Goal: Task Accomplishment & Management: Use online tool/utility

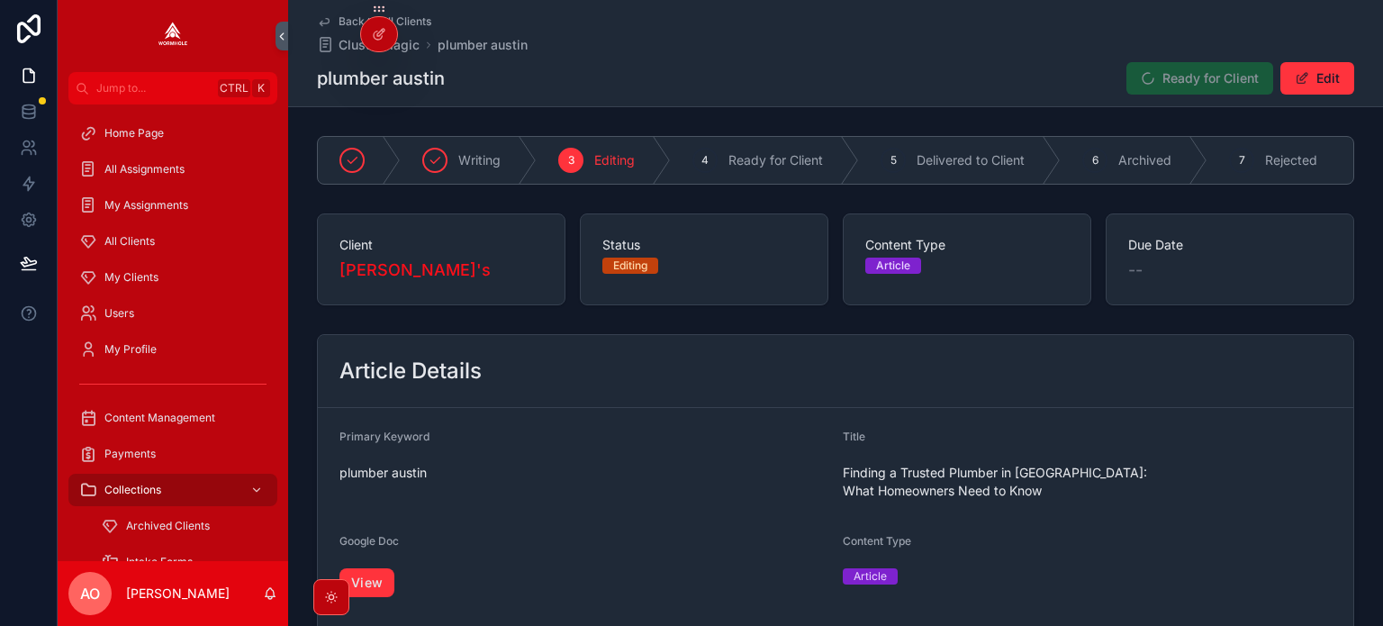
scroll to position [180, 0]
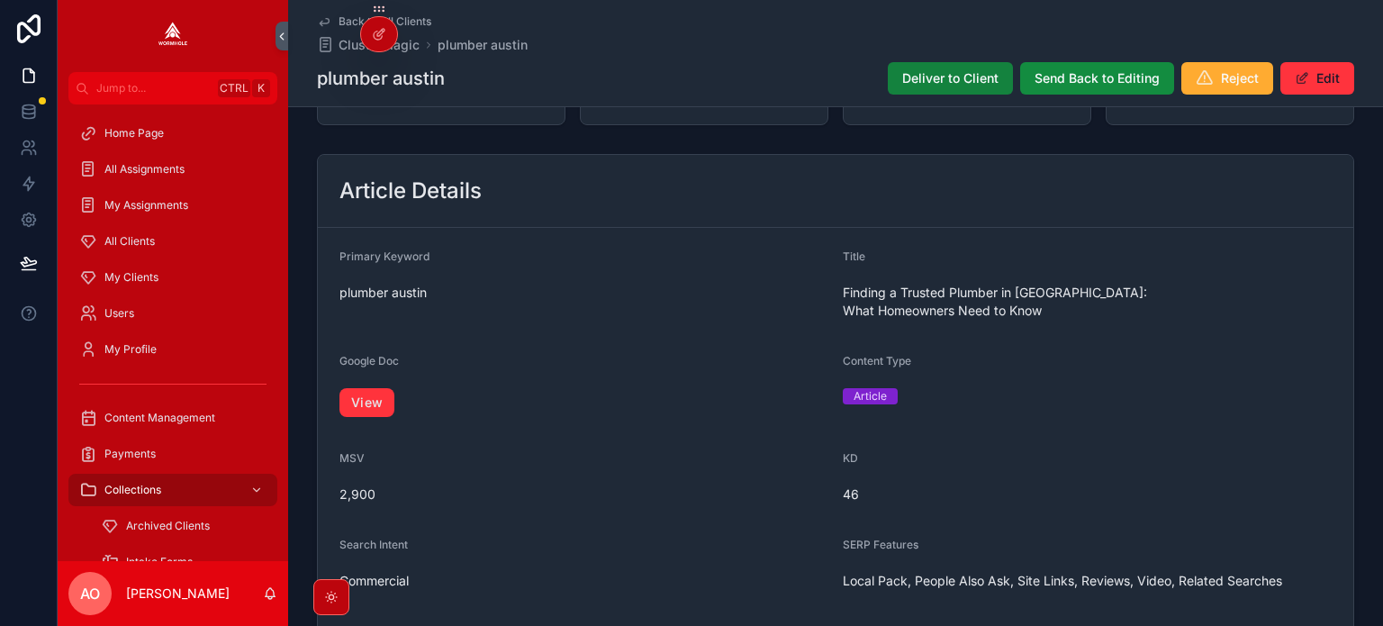
click at [932, 77] on span "Deliver to Client" at bounding box center [950, 78] width 96 height 18
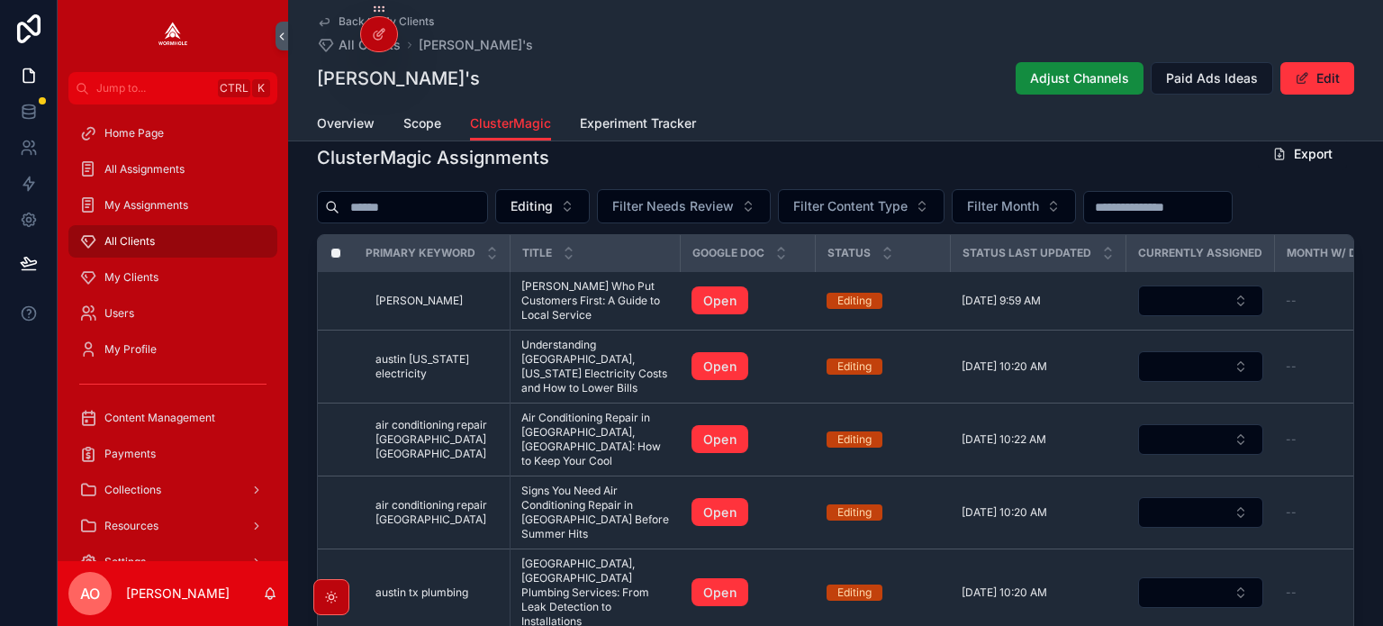
scroll to position [595, 0]
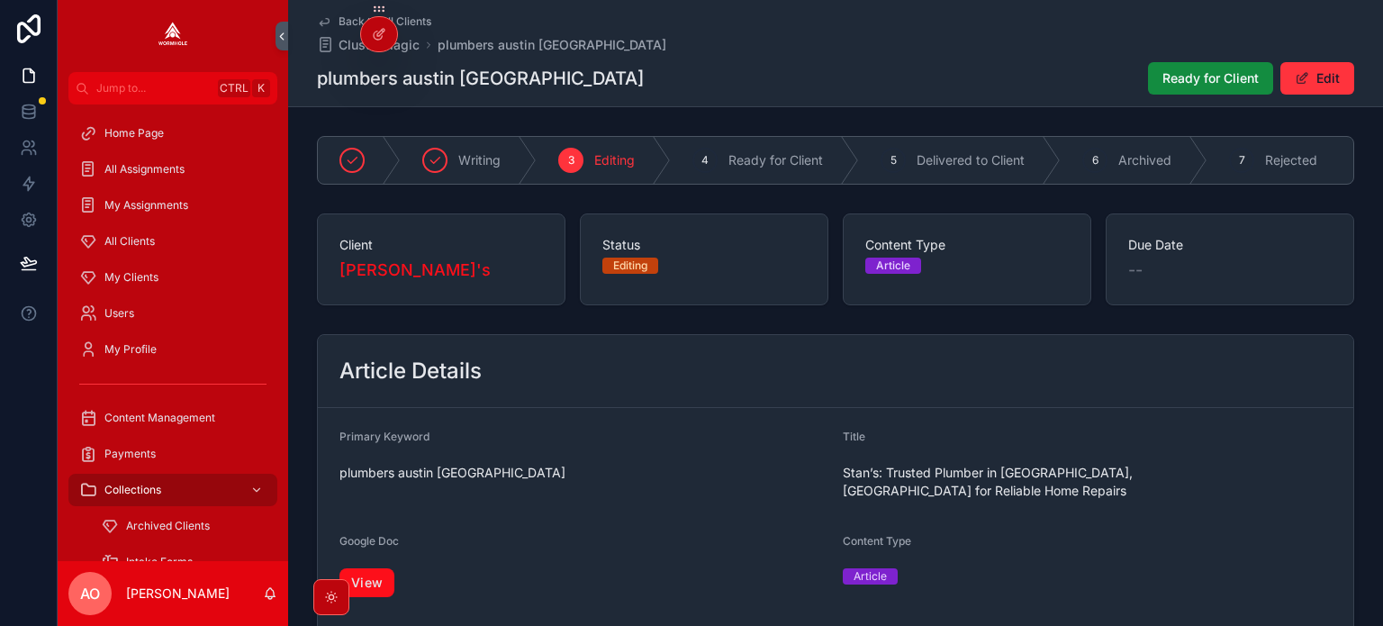
click at [374, 574] on link "View" at bounding box center [367, 582] width 55 height 29
click at [1193, 78] on span "Ready for Client" at bounding box center [1211, 78] width 96 height 18
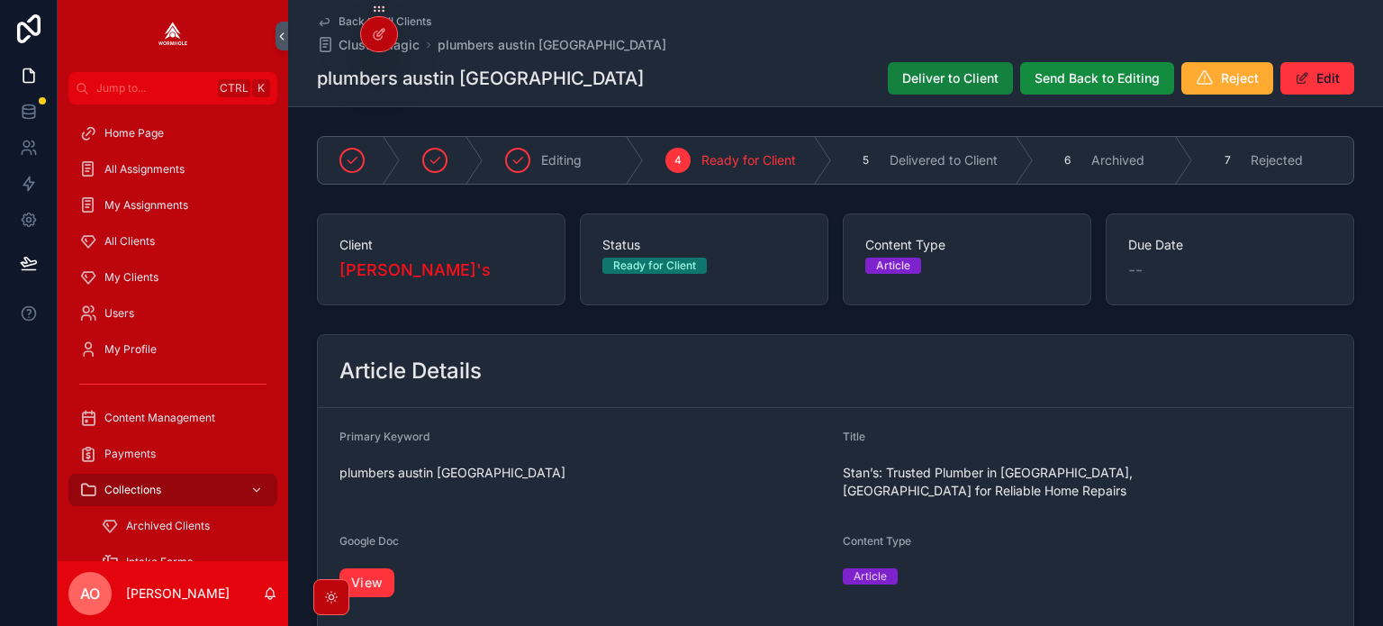
click at [915, 68] on button "Deliver to Client" at bounding box center [950, 78] width 125 height 32
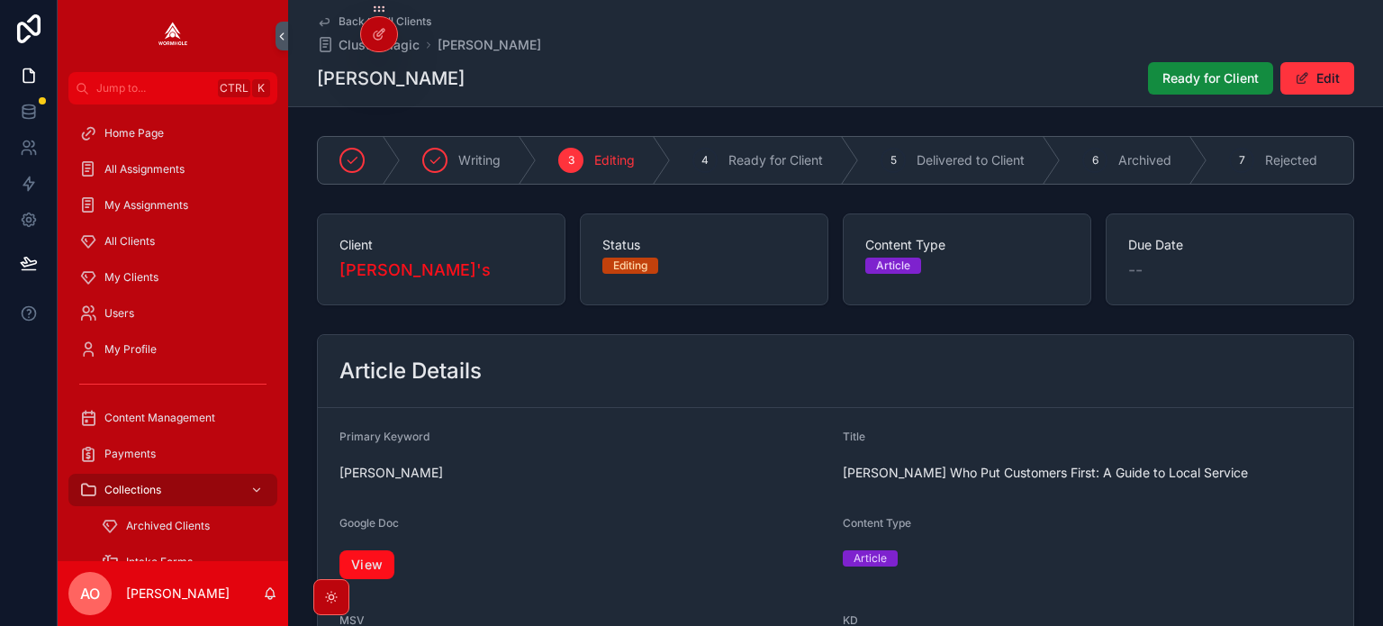
click at [372, 570] on link "View" at bounding box center [367, 564] width 55 height 29
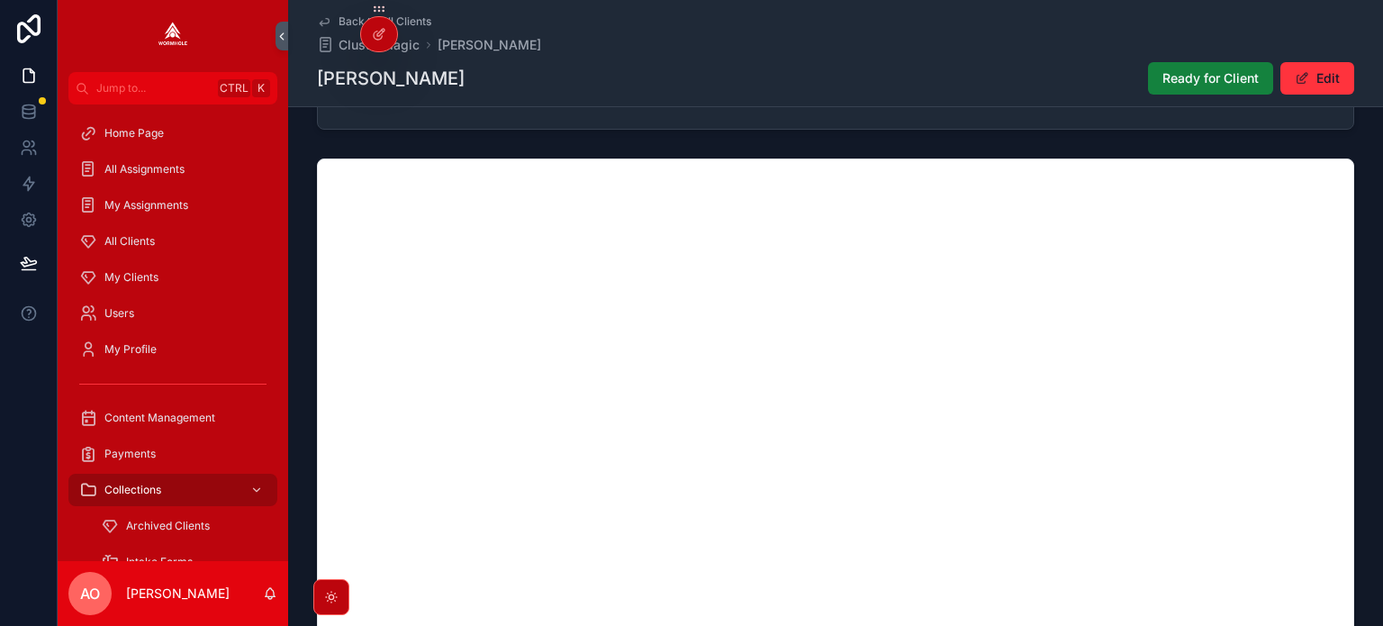
click at [1245, 66] on button "Ready for Client" at bounding box center [1210, 78] width 125 height 32
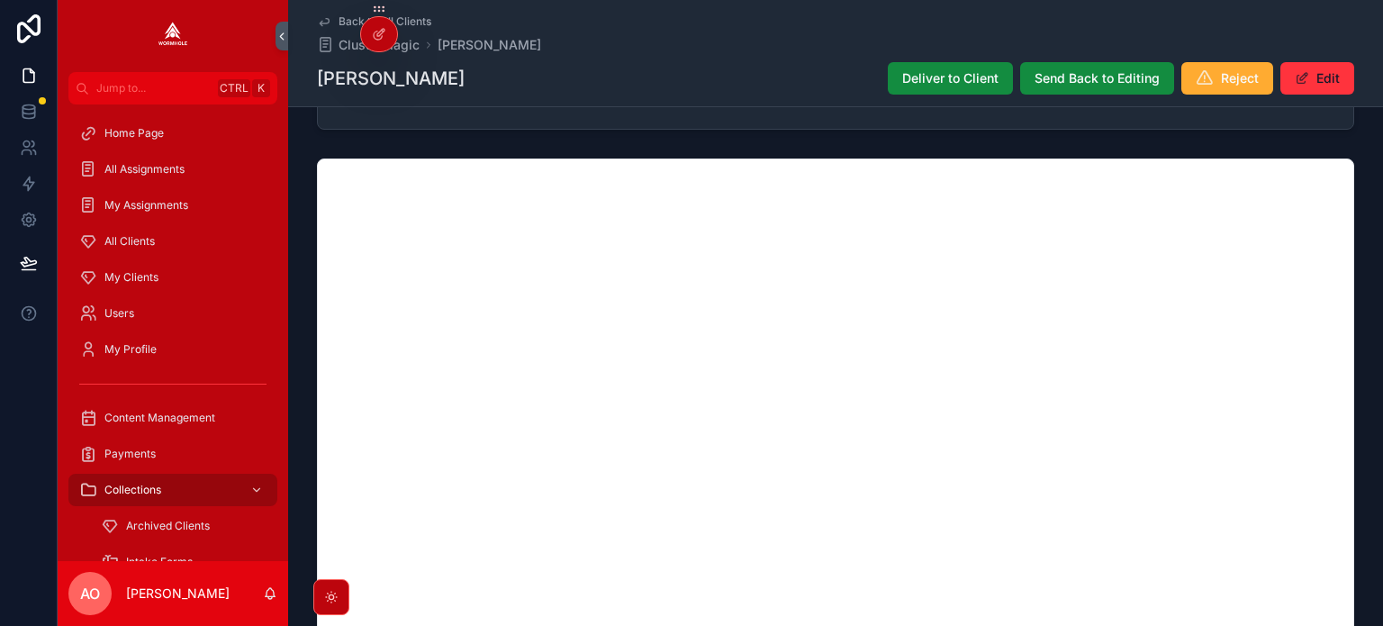
scroll to position [1223, 0]
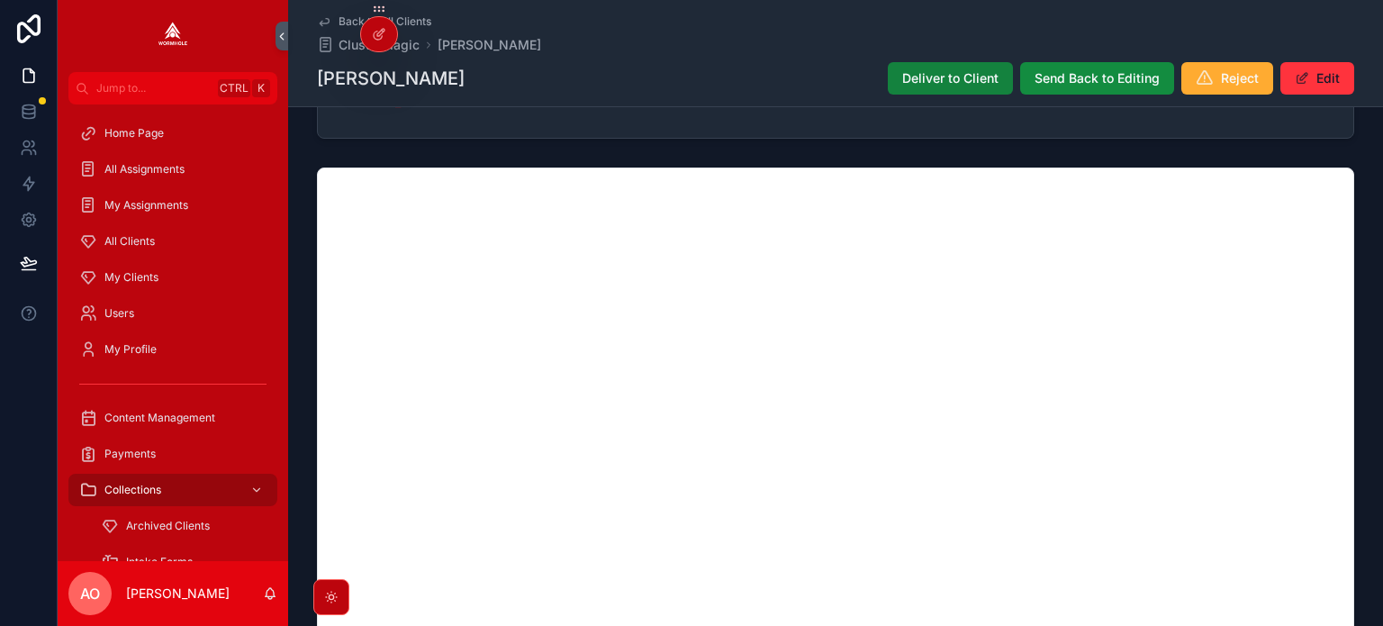
click at [918, 86] on span "Deliver to Client" at bounding box center [950, 78] width 96 height 18
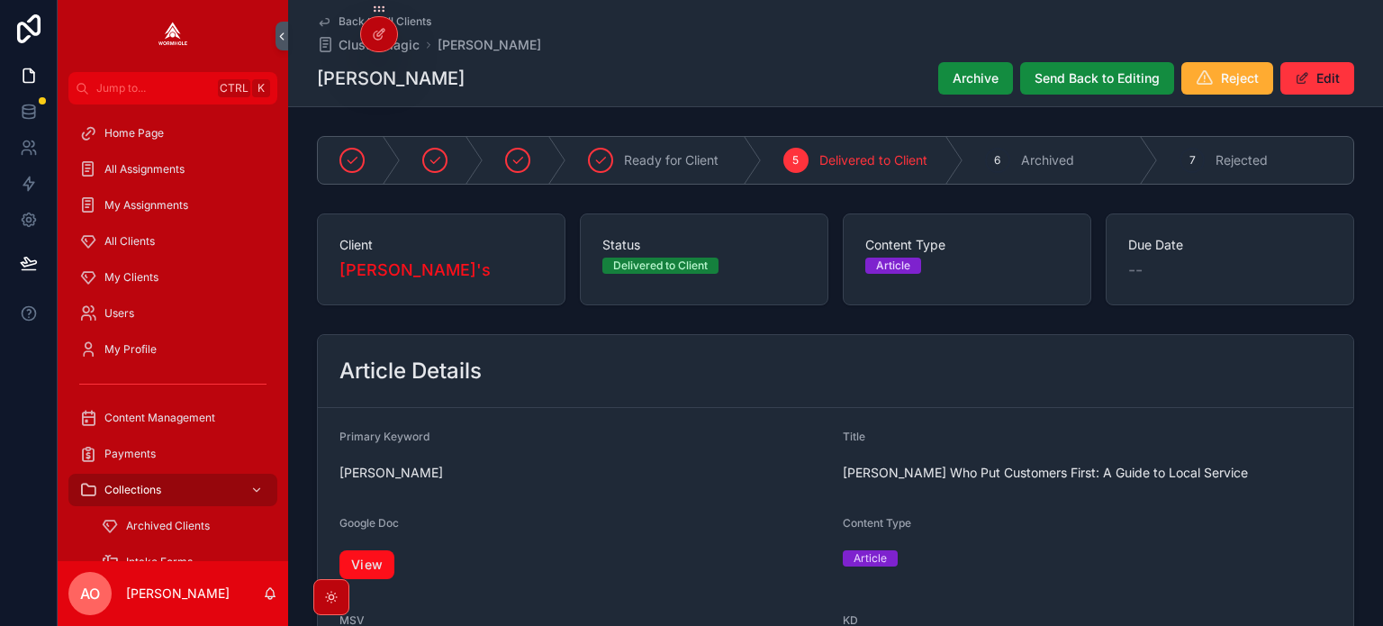
click at [381, 562] on link "View" at bounding box center [367, 564] width 55 height 29
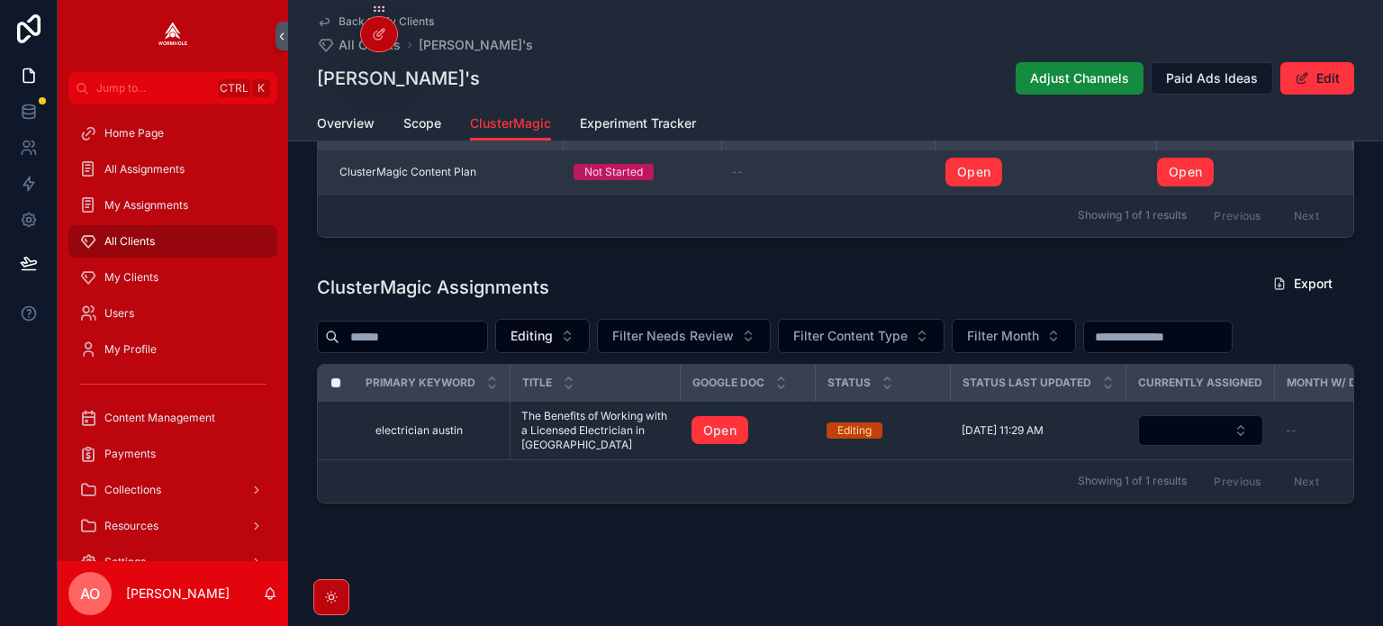
scroll to position [573, 0]
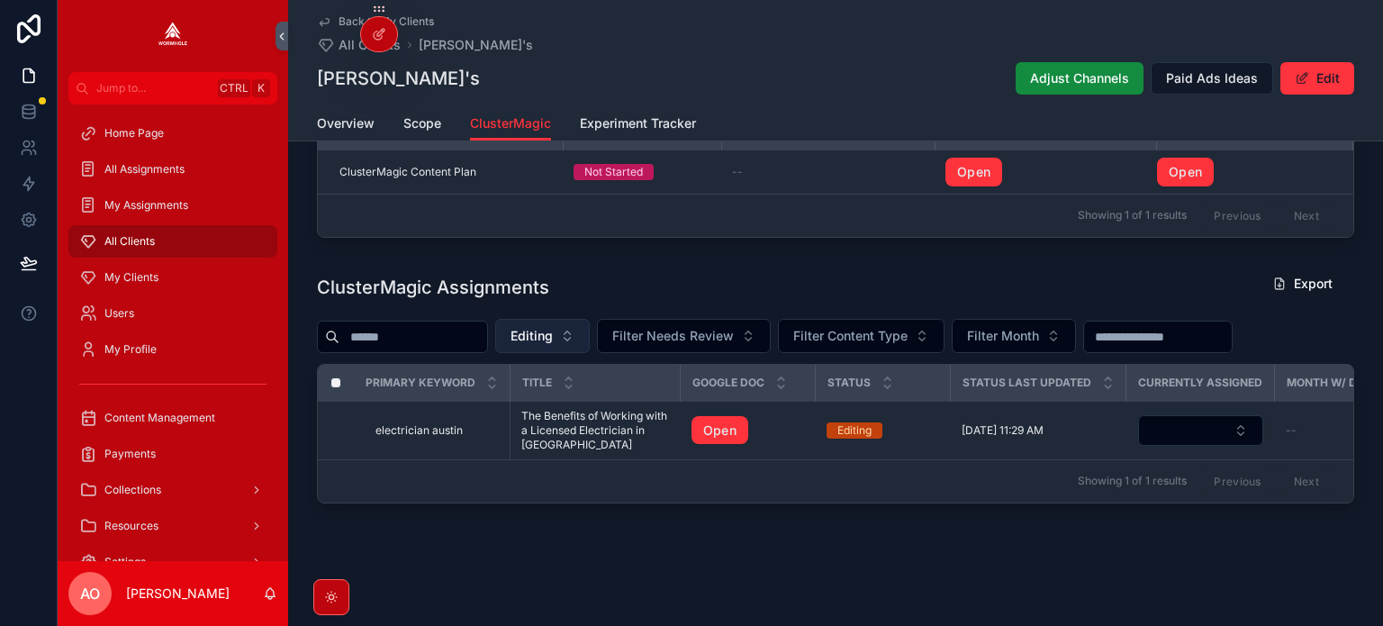
click at [553, 327] on span "Editing" at bounding box center [532, 336] width 42 height 18
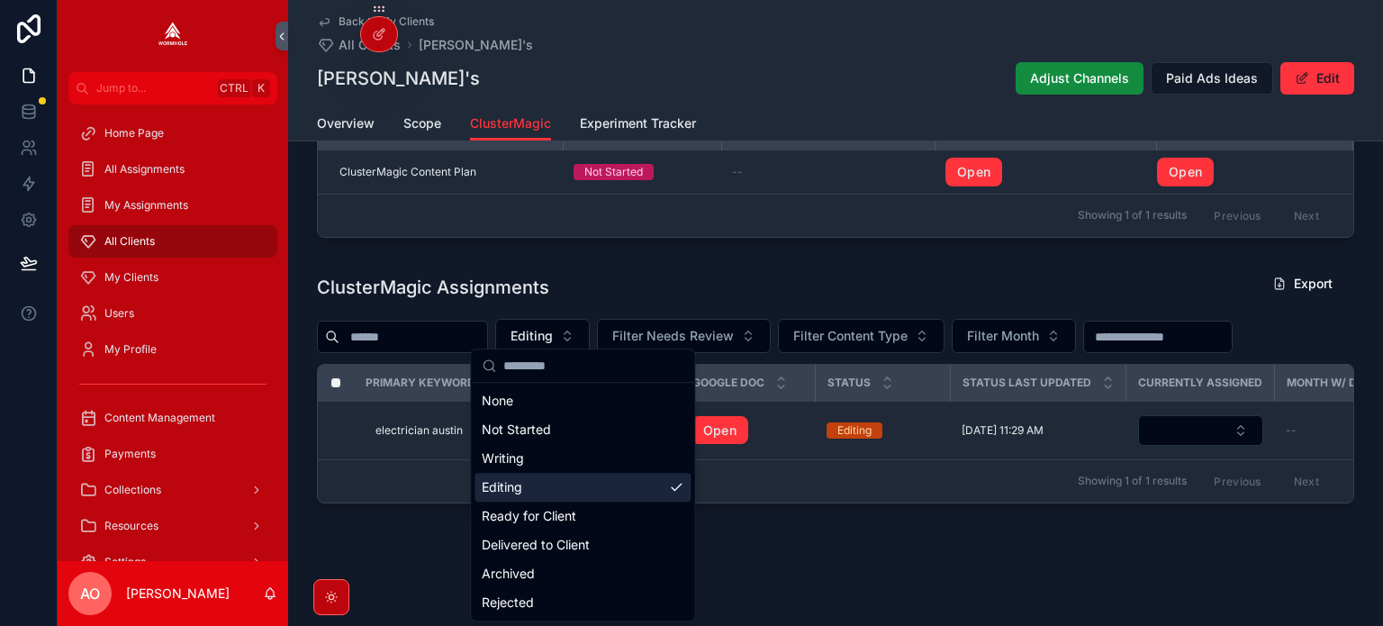
click at [568, 493] on div "Editing" at bounding box center [583, 487] width 216 height 29
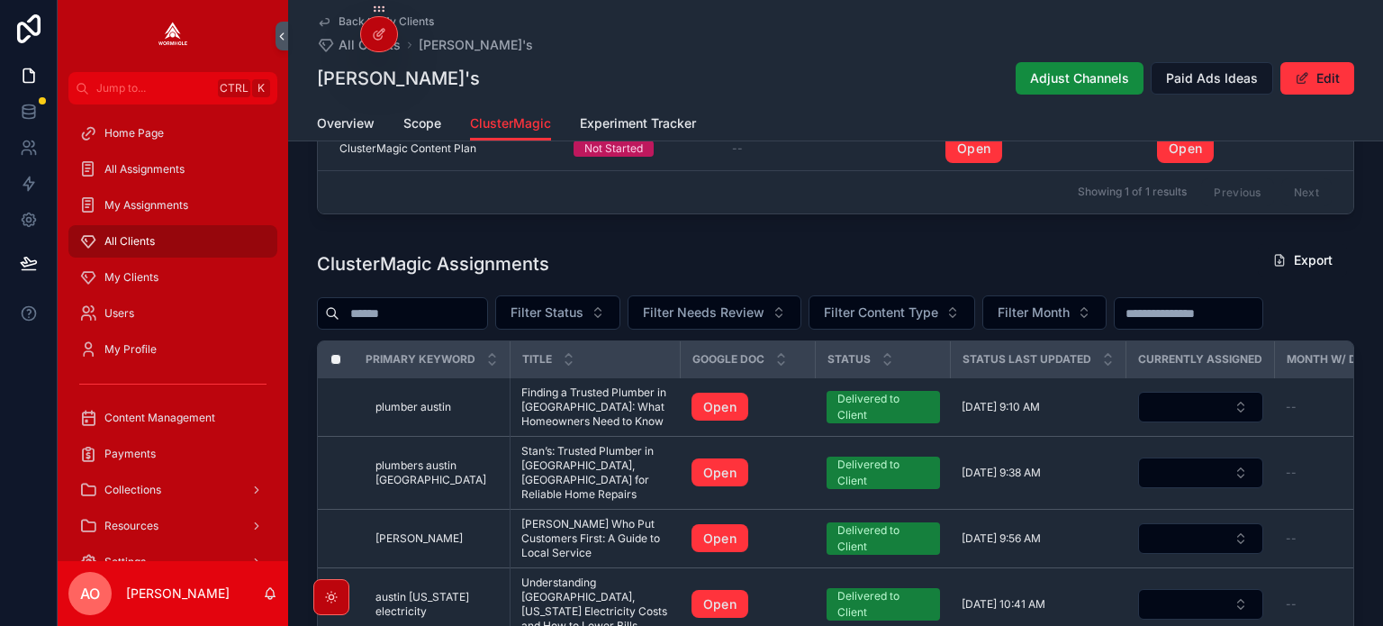
scroll to position [573, 0]
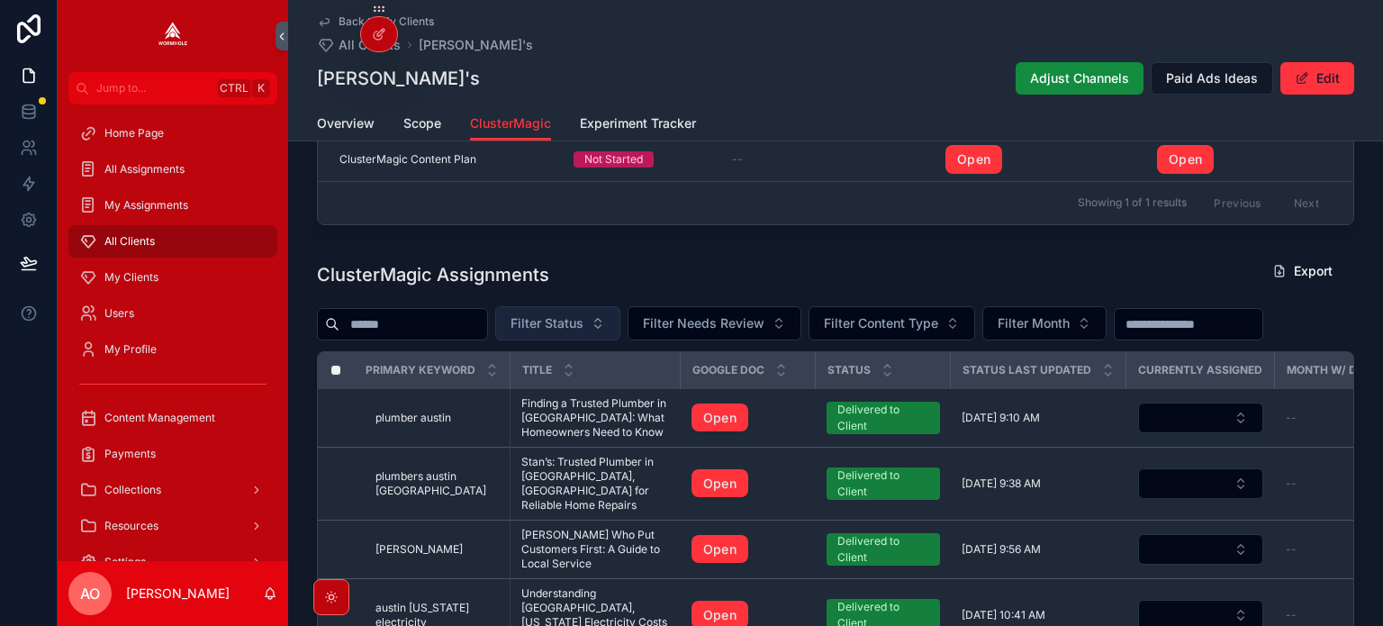
click at [580, 319] on span "Filter Status" at bounding box center [547, 323] width 73 height 18
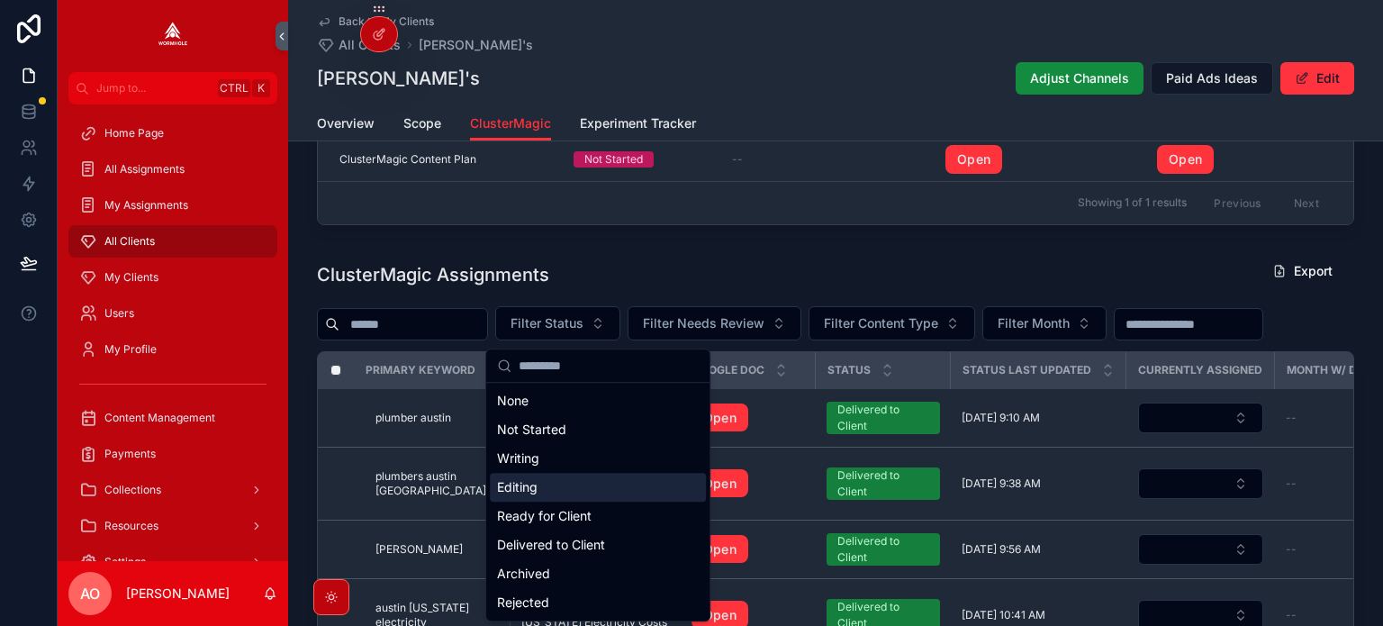
click at [575, 478] on div "Editing" at bounding box center [598, 487] width 216 height 29
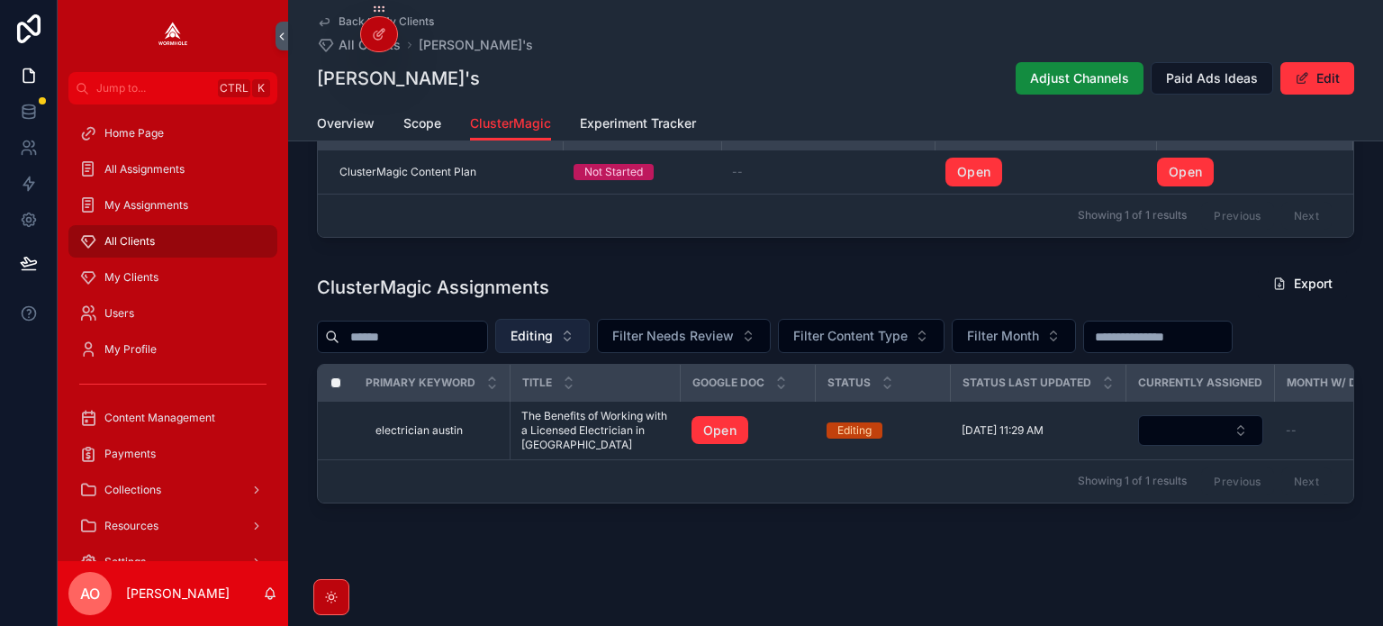
click at [553, 327] on span "Editing" at bounding box center [532, 336] width 42 height 18
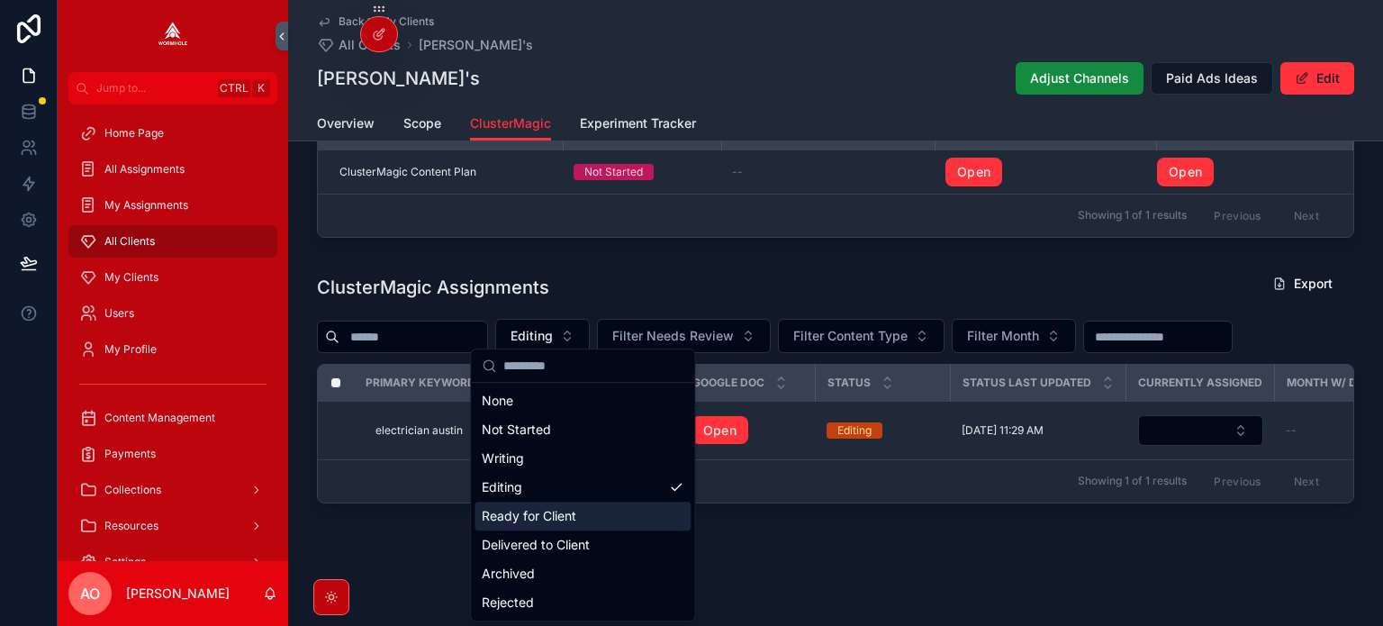
click at [526, 519] on div "Ready for Client" at bounding box center [583, 516] width 216 height 29
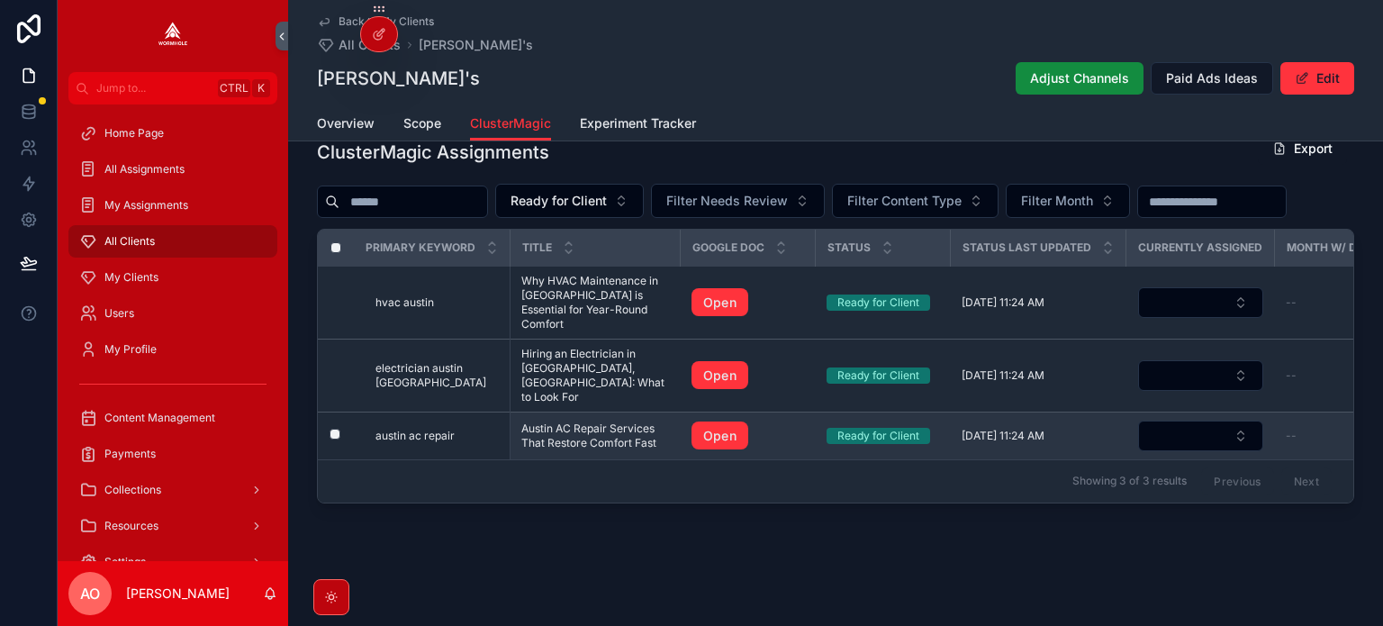
scroll to position [706, 0]
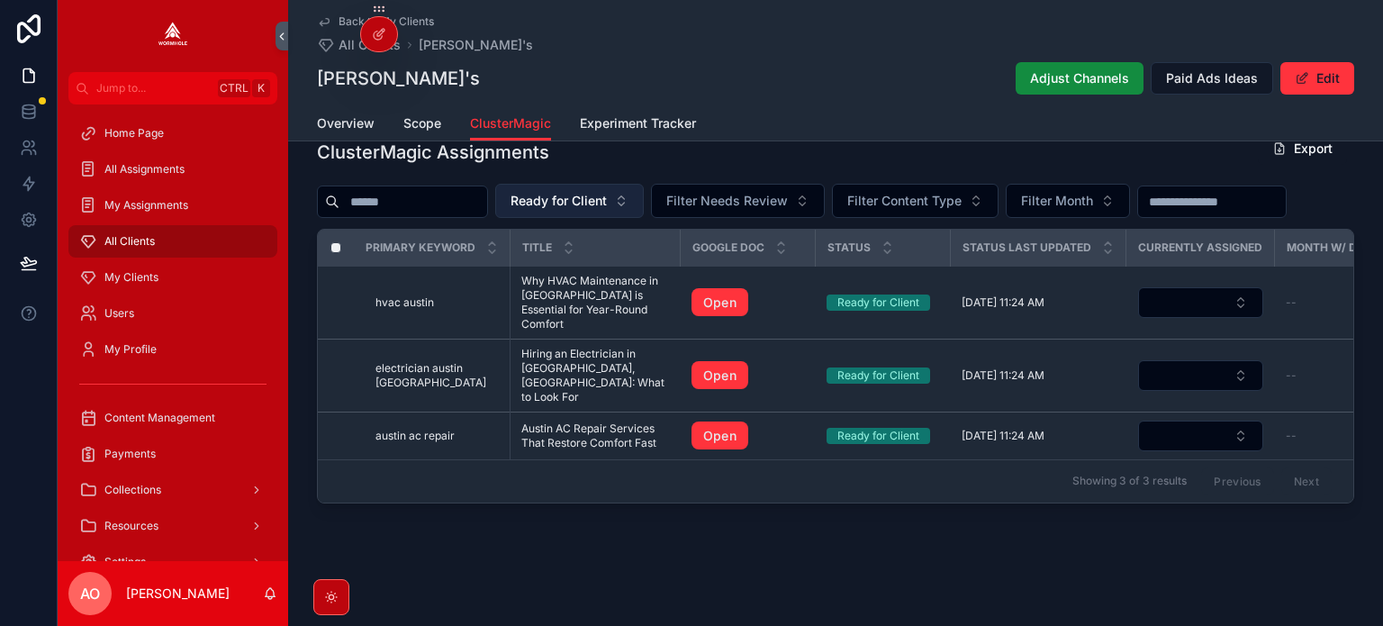
click at [605, 192] on span "Ready for Client" at bounding box center [559, 201] width 96 height 18
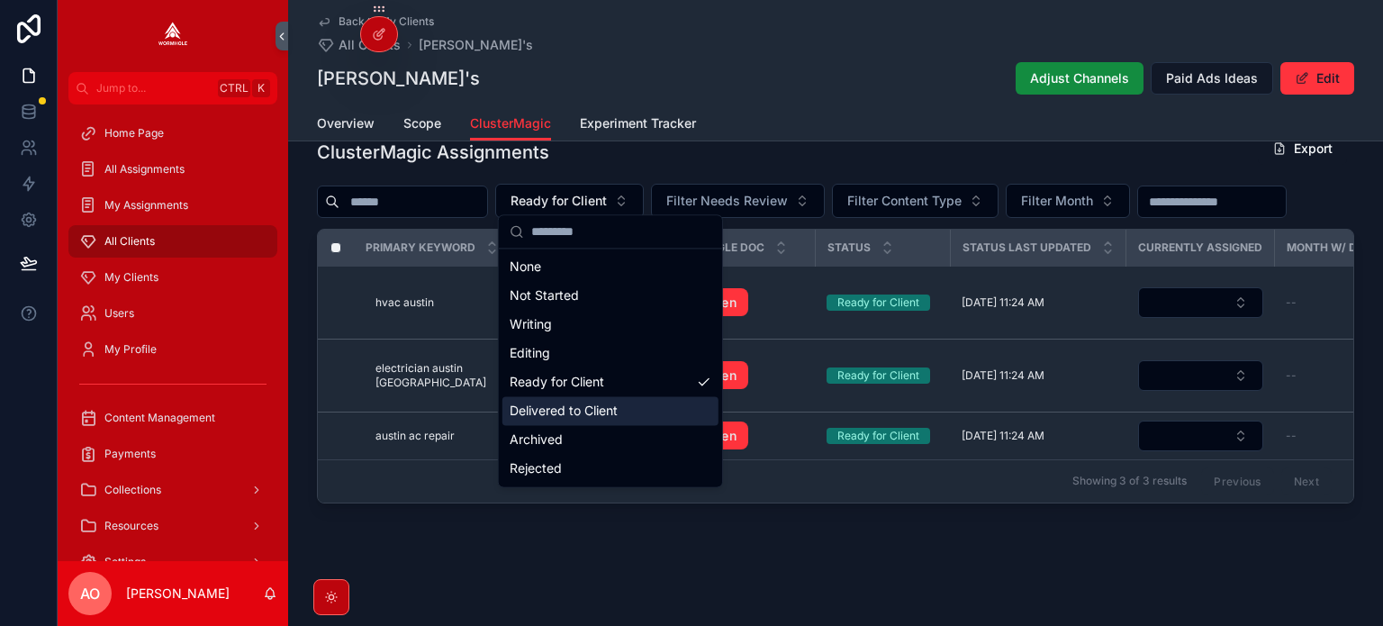
click at [573, 409] on div "Delivered to Client" at bounding box center [611, 410] width 216 height 29
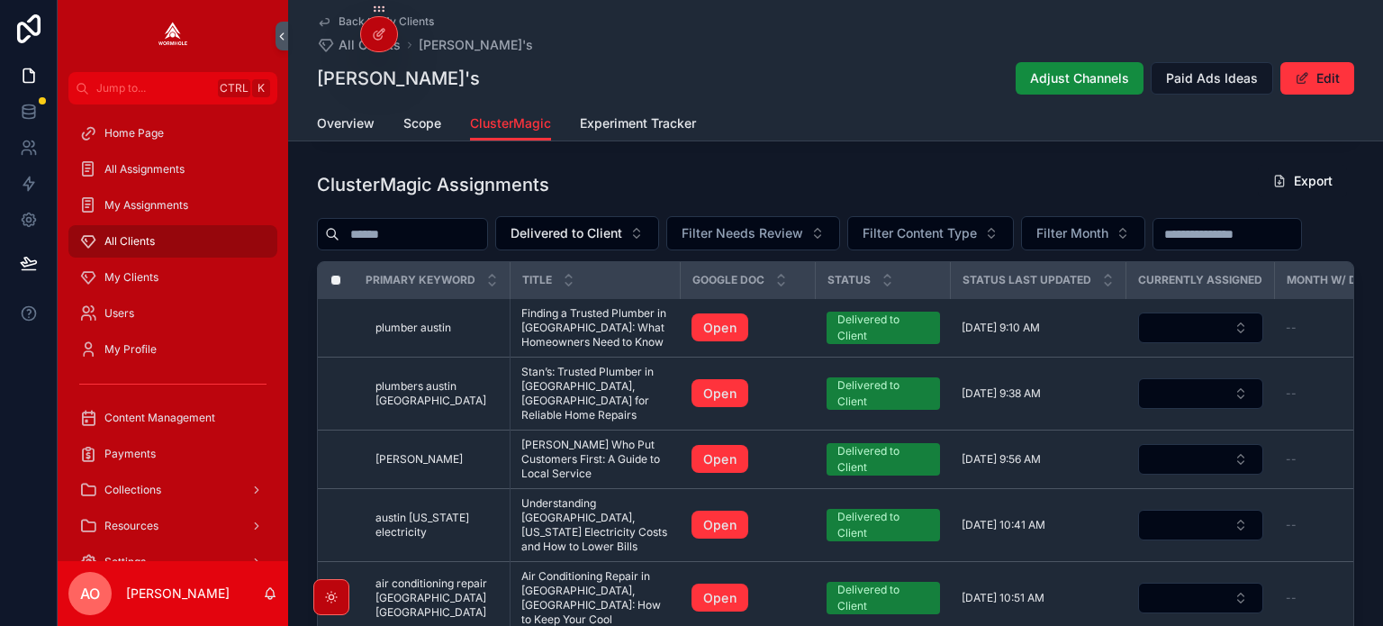
scroll to position [635, 0]
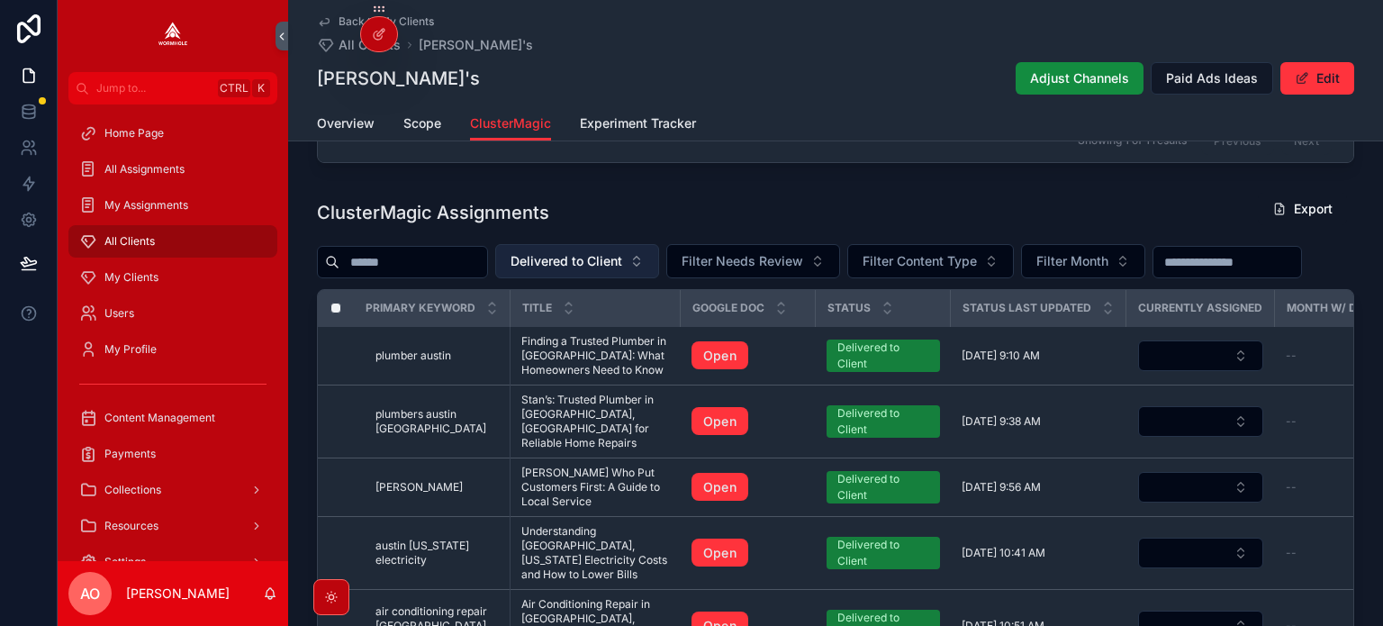
click at [579, 259] on span "Delivered to Client" at bounding box center [567, 261] width 112 height 18
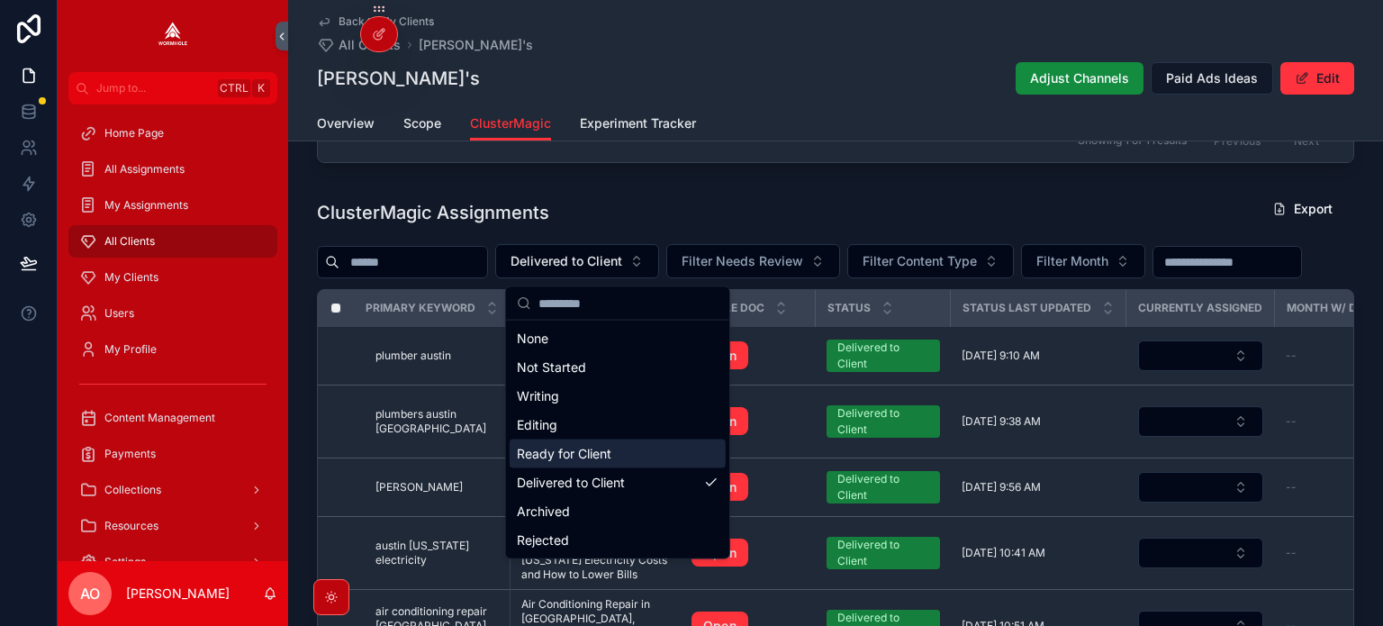
click at [569, 455] on div "Ready for Client" at bounding box center [618, 454] width 216 height 29
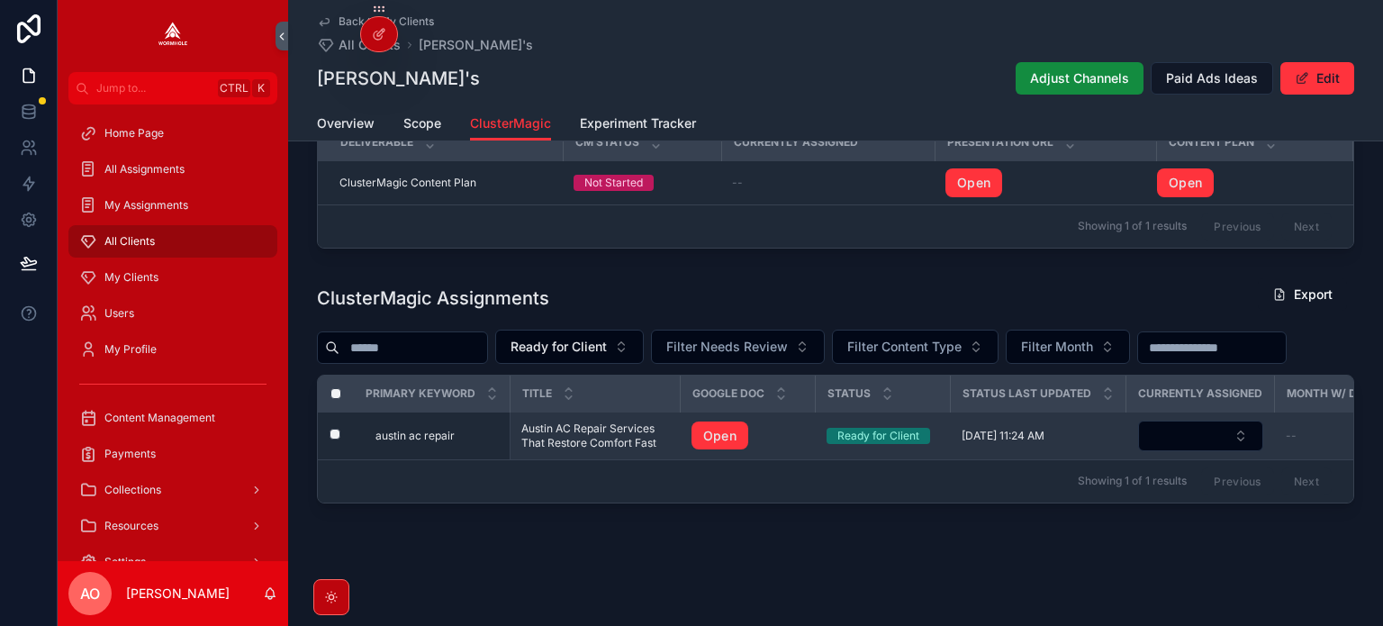
scroll to position [601, 0]
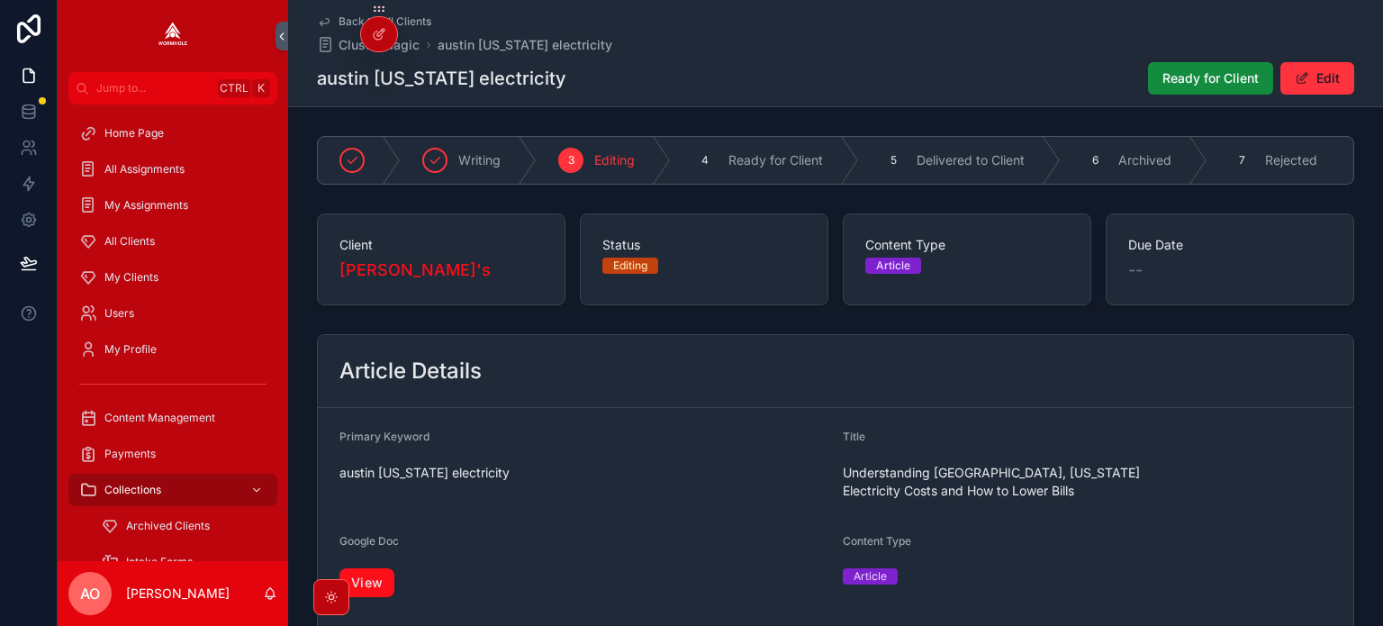
click at [376, 569] on link "View" at bounding box center [367, 582] width 55 height 29
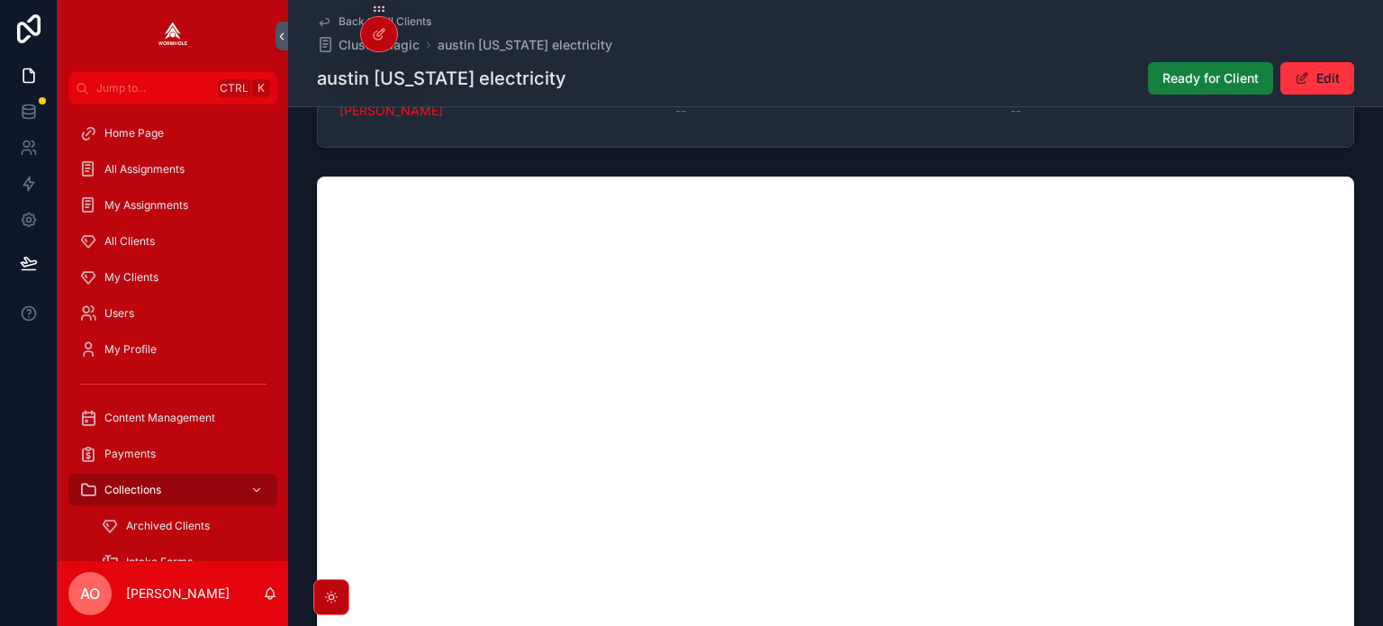
click at [1189, 76] on span "Ready for Client" at bounding box center [1211, 78] width 96 height 18
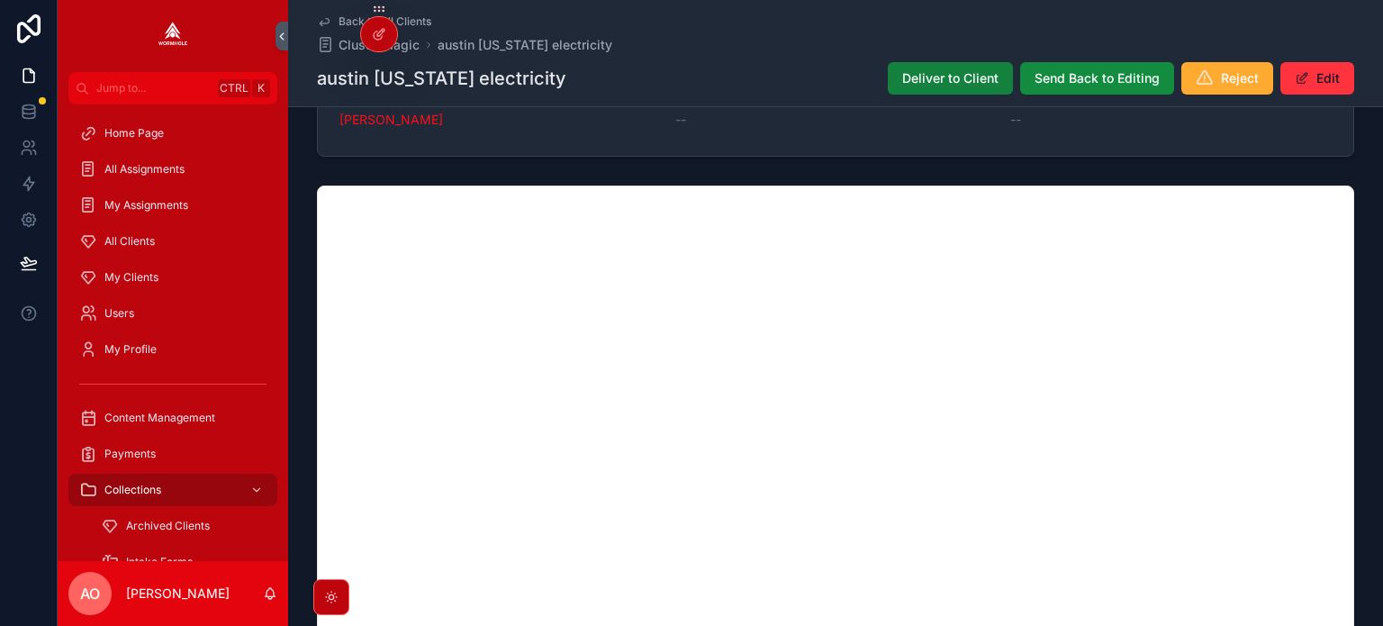
click at [948, 75] on span "Deliver to Client" at bounding box center [950, 78] width 96 height 18
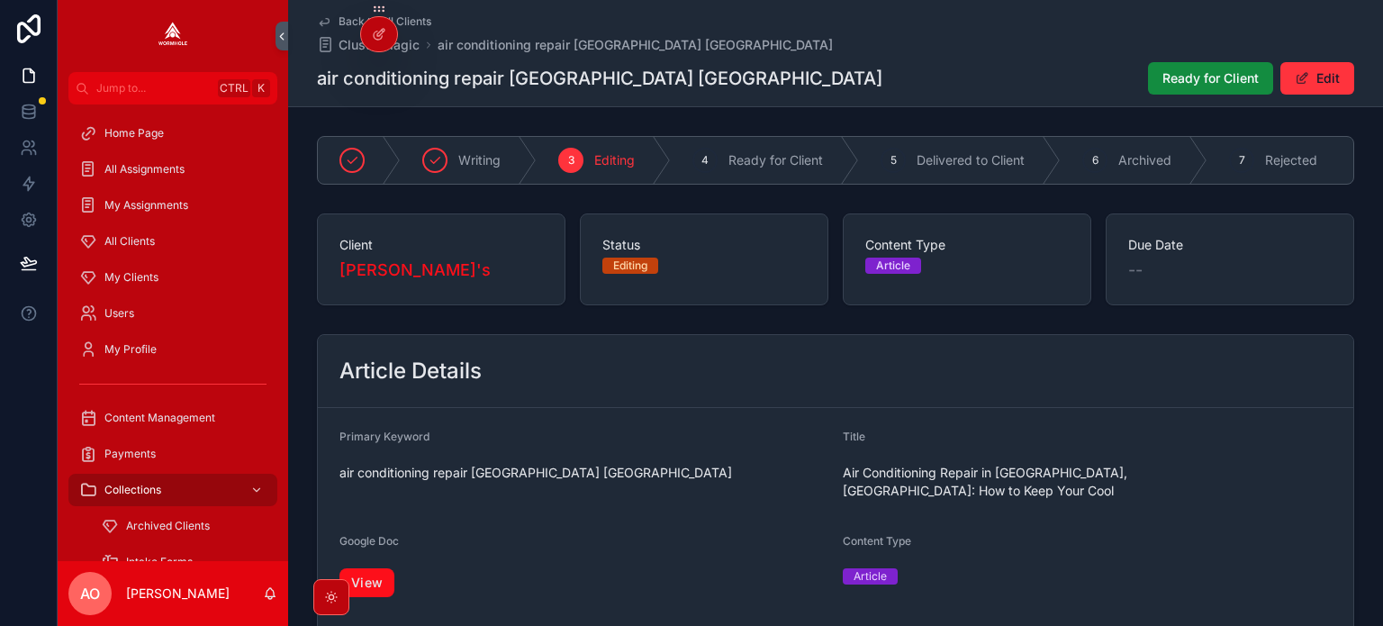
click at [382, 568] on link "View" at bounding box center [367, 582] width 55 height 29
click at [1185, 86] on span "Ready for Client" at bounding box center [1211, 78] width 96 height 18
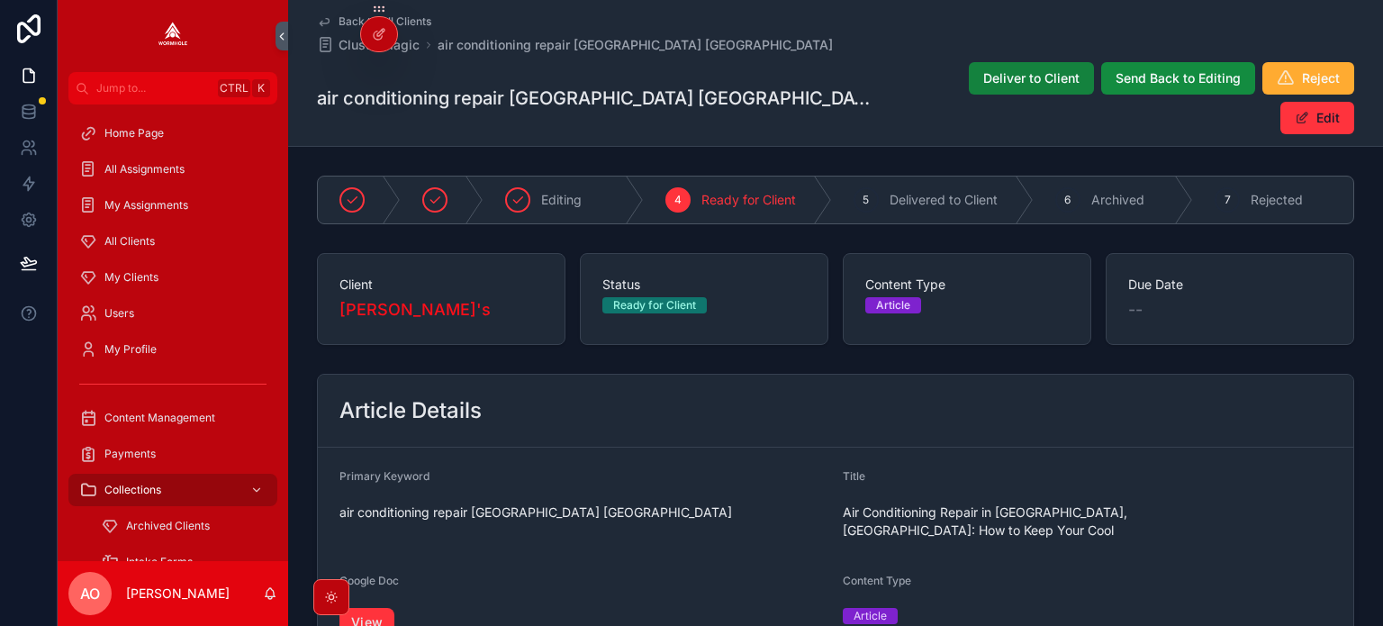
click at [984, 72] on span "Deliver to Client" at bounding box center [1032, 78] width 96 height 18
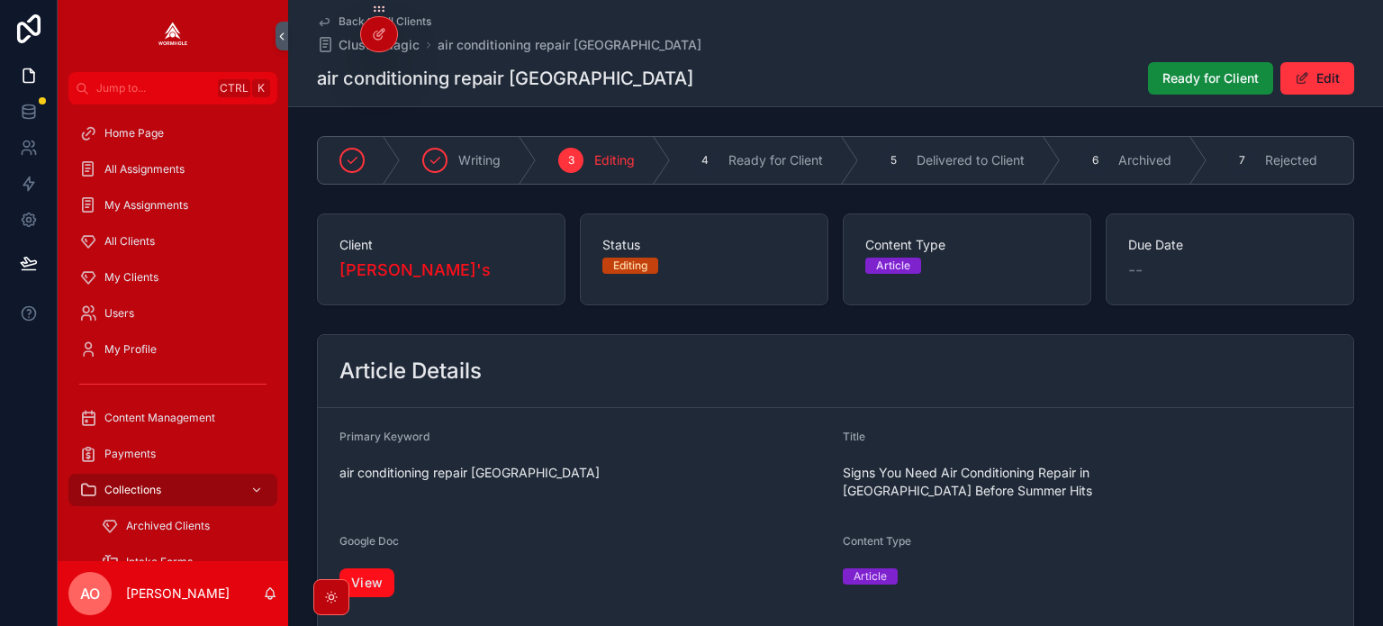
click at [365, 568] on link "View" at bounding box center [367, 582] width 55 height 29
click at [1166, 81] on span "Ready for Client" at bounding box center [1211, 78] width 96 height 18
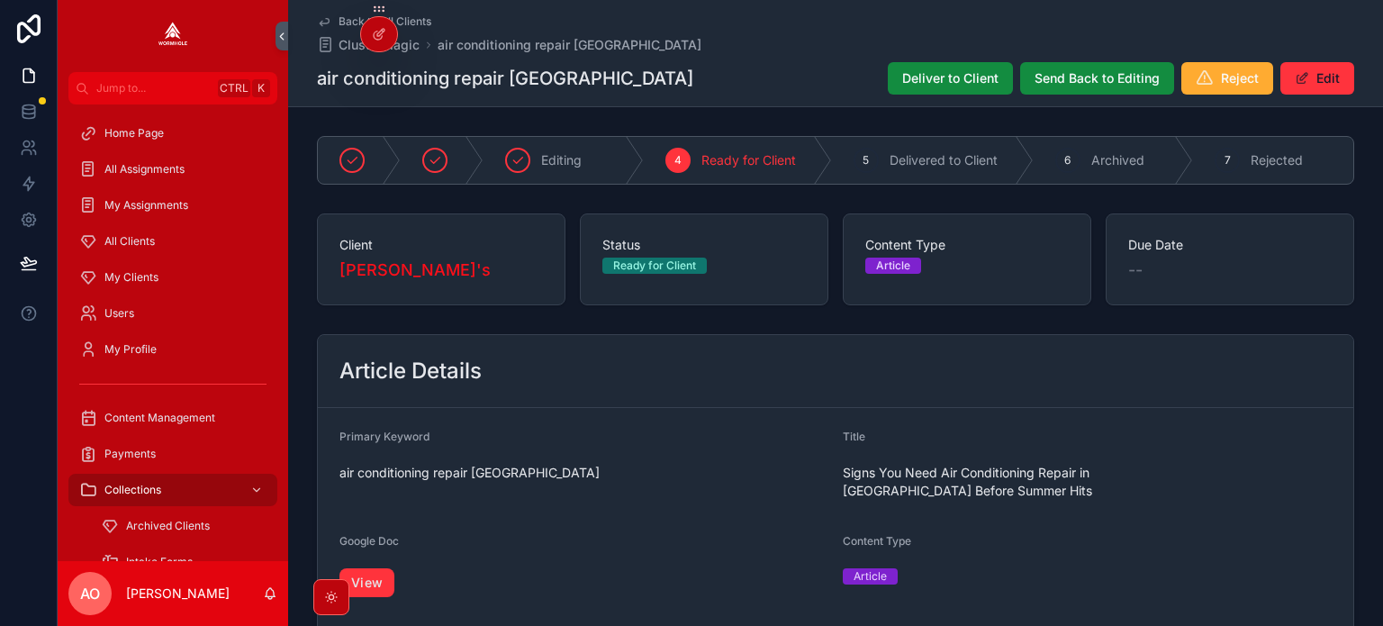
click at [944, 77] on span "Deliver to Client" at bounding box center [950, 78] width 96 height 18
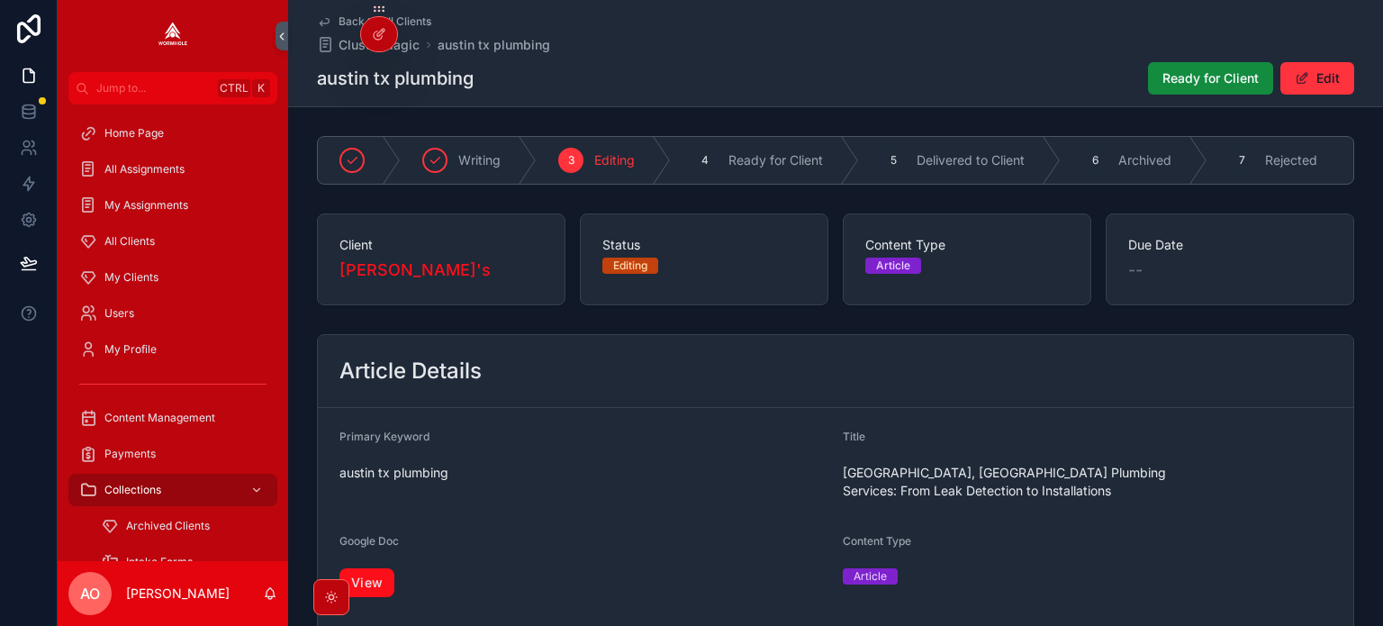
click at [376, 568] on link "View" at bounding box center [367, 582] width 55 height 29
click at [1184, 78] on span "Ready for Client" at bounding box center [1211, 78] width 96 height 18
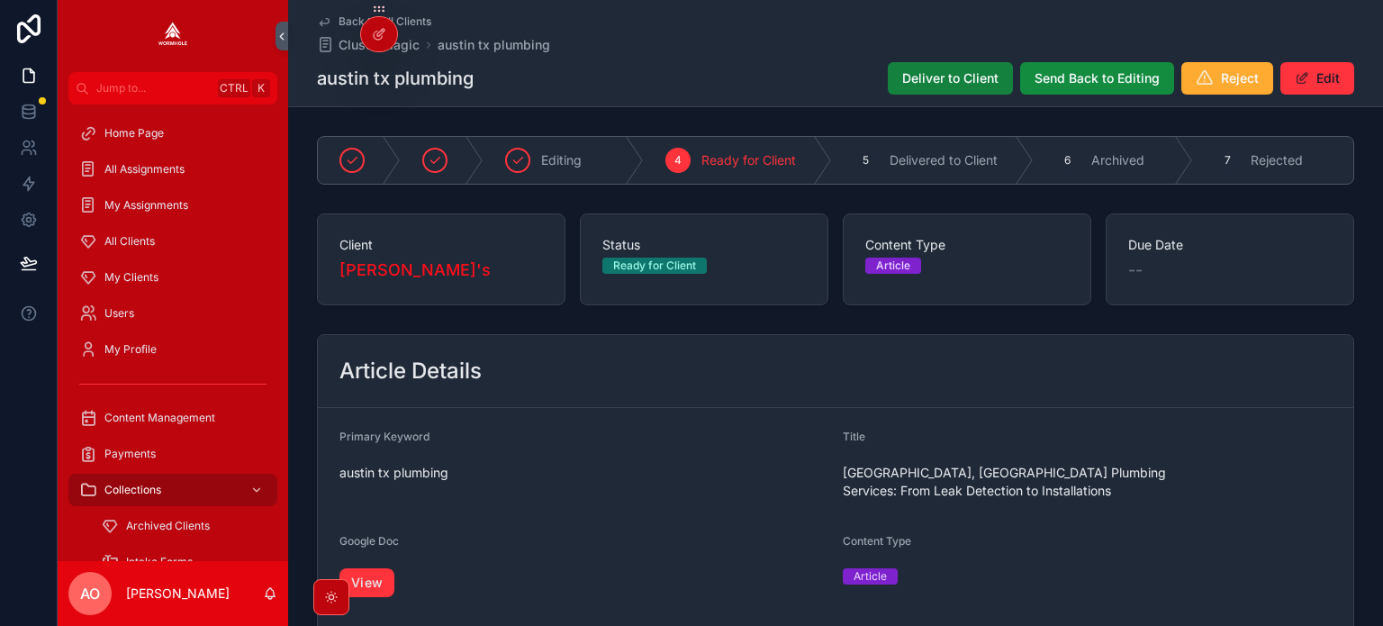
click at [926, 82] on span "Deliver to Client" at bounding box center [950, 78] width 96 height 18
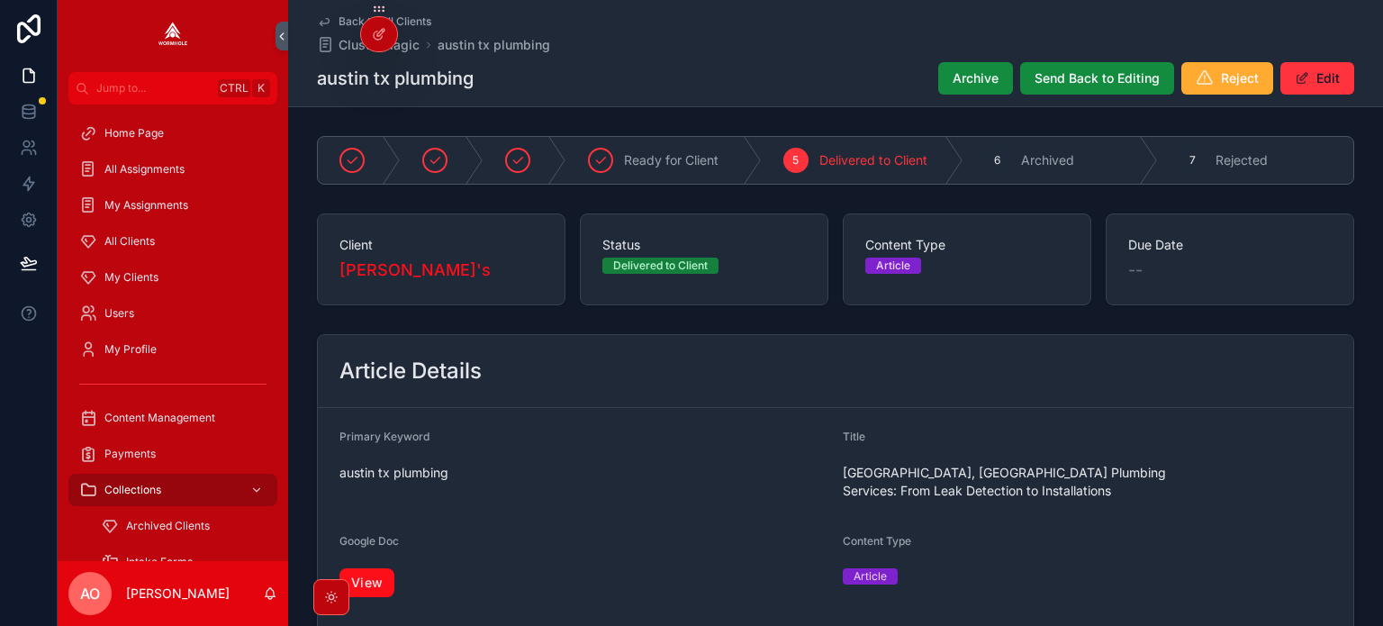
click at [367, 568] on link "View" at bounding box center [367, 582] width 55 height 29
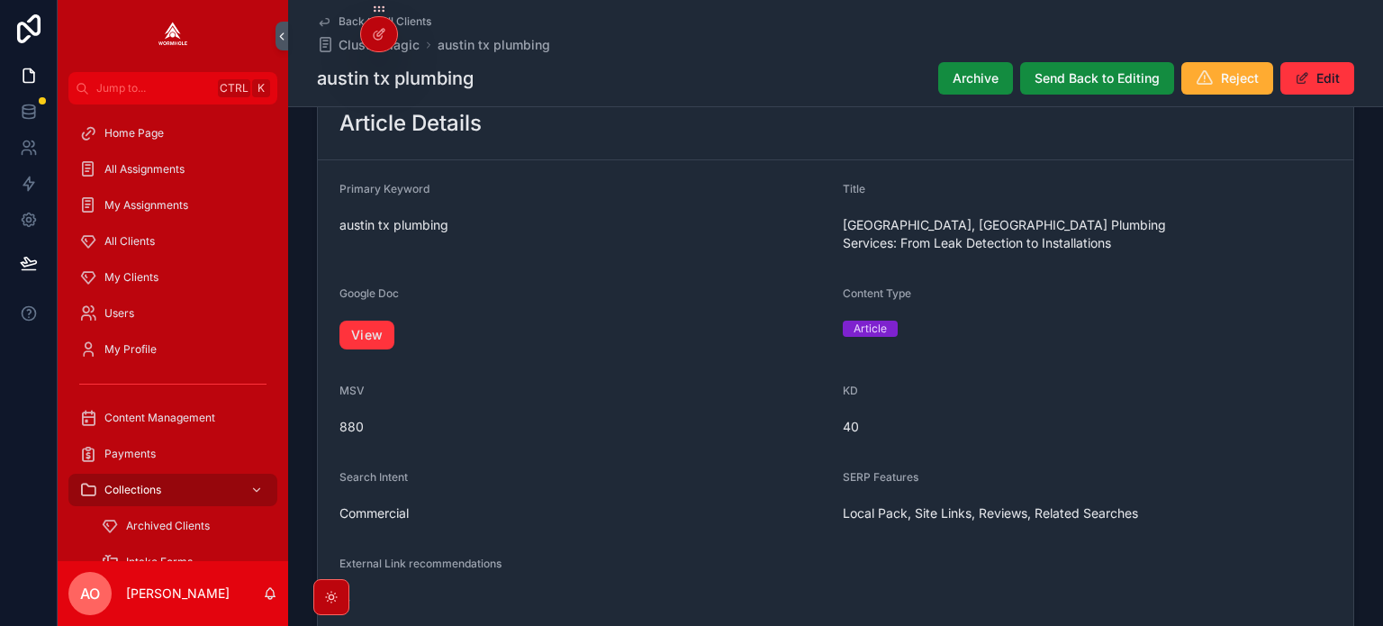
scroll to position [270, 0]
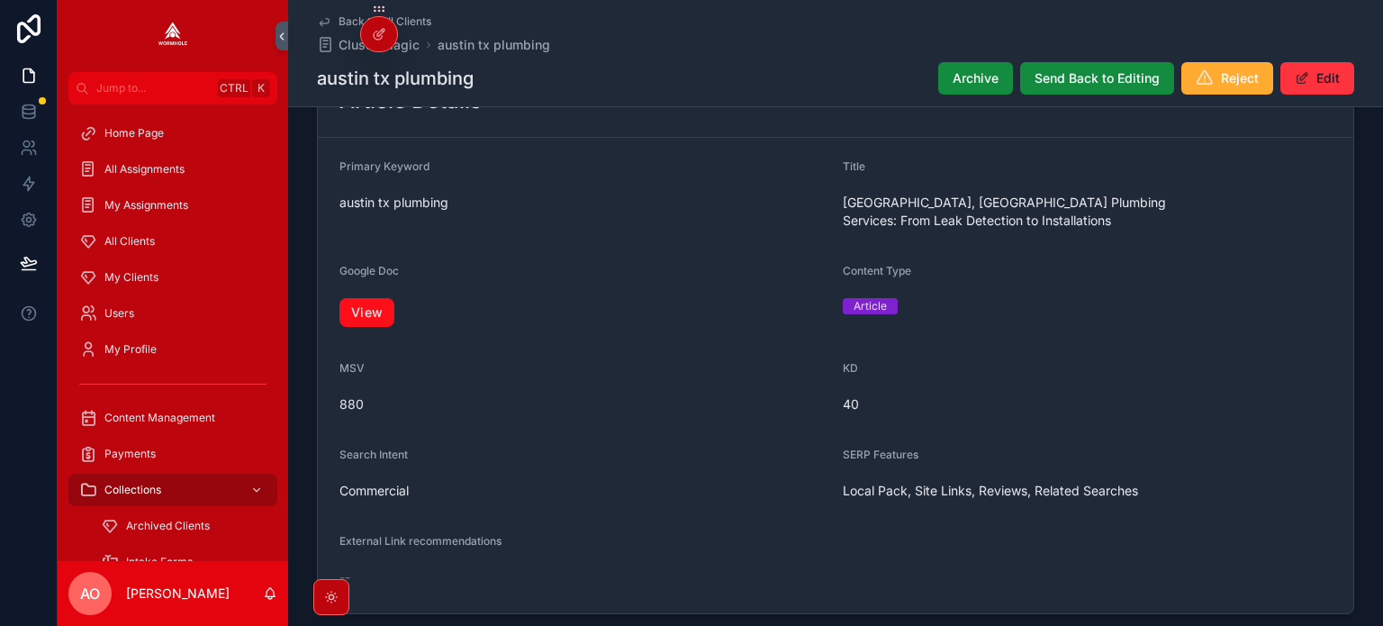
click at [376, 298] on link "View" at bounding box center [367, 312] width 55 height 29
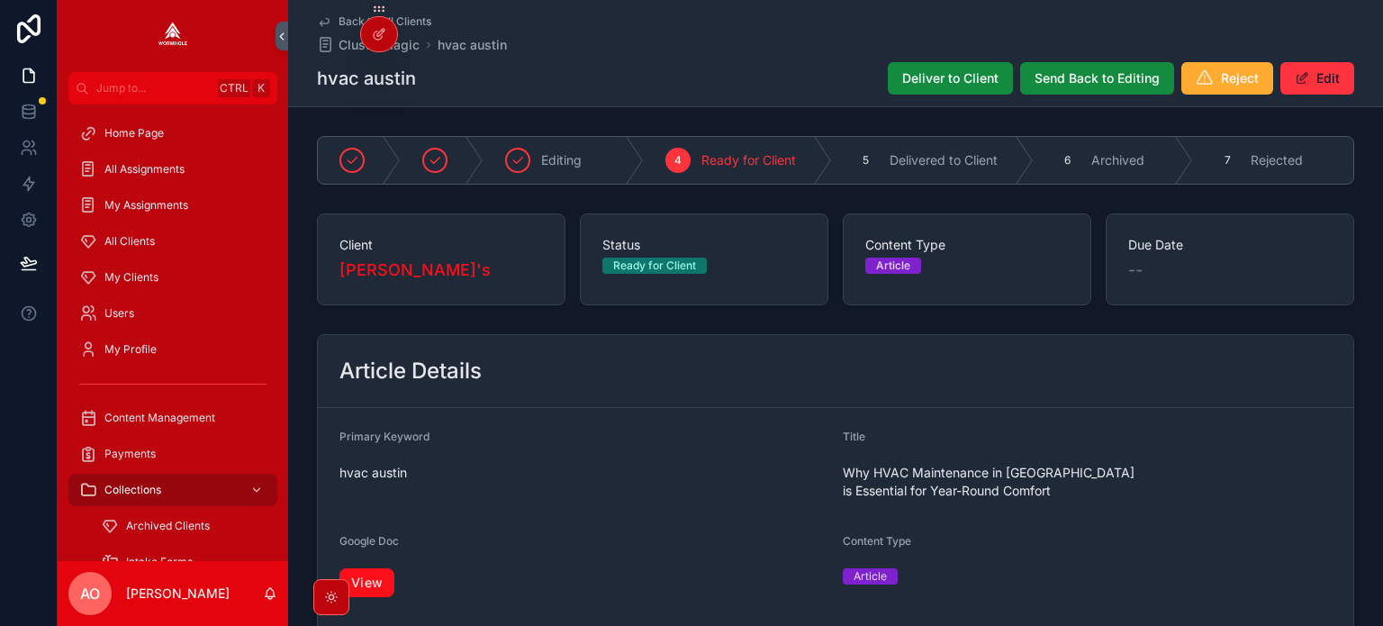
click at [375, 568] on link "View" at bounding box center [367, 582] width 55 height 29
click at [929, 89] on button "Deliver to Client" at bounding box center [950, 78] width 125 height 32
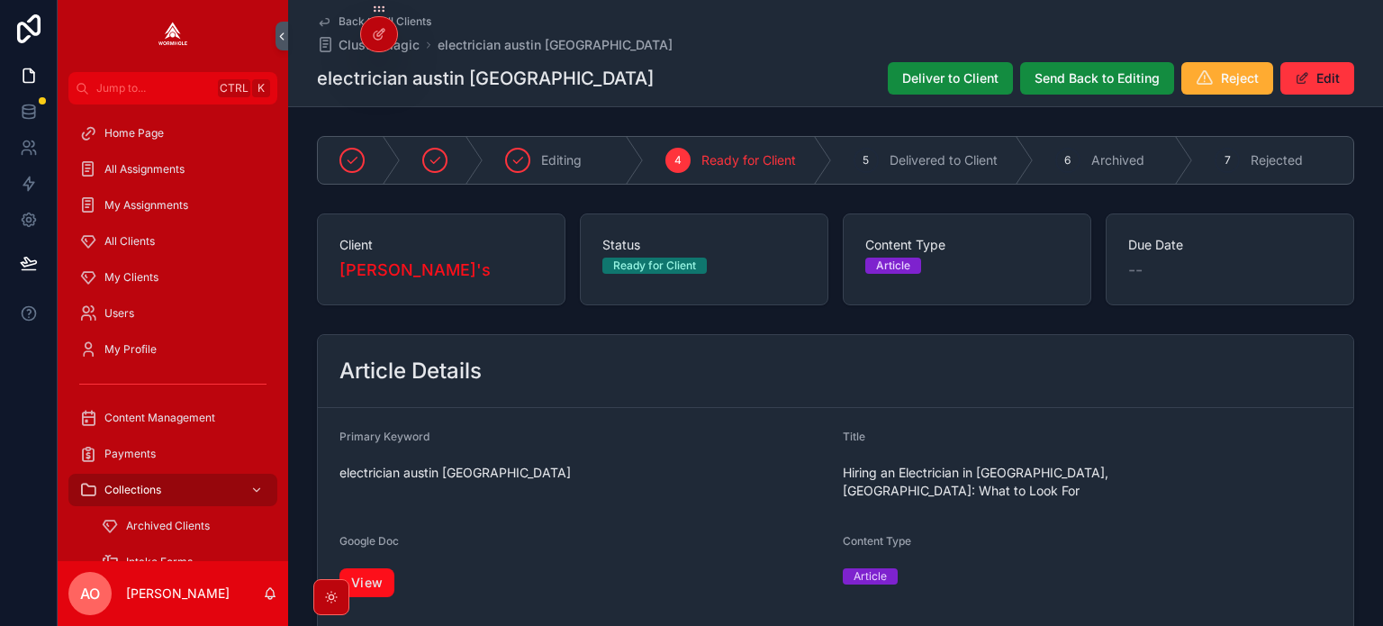
click at [376, 568] on link "View" at bounding box center [367, 582] width 55 height 29
click at [957, 77] on span "Deliver to Client" at bounding box center [950, 78] width 96 height 18
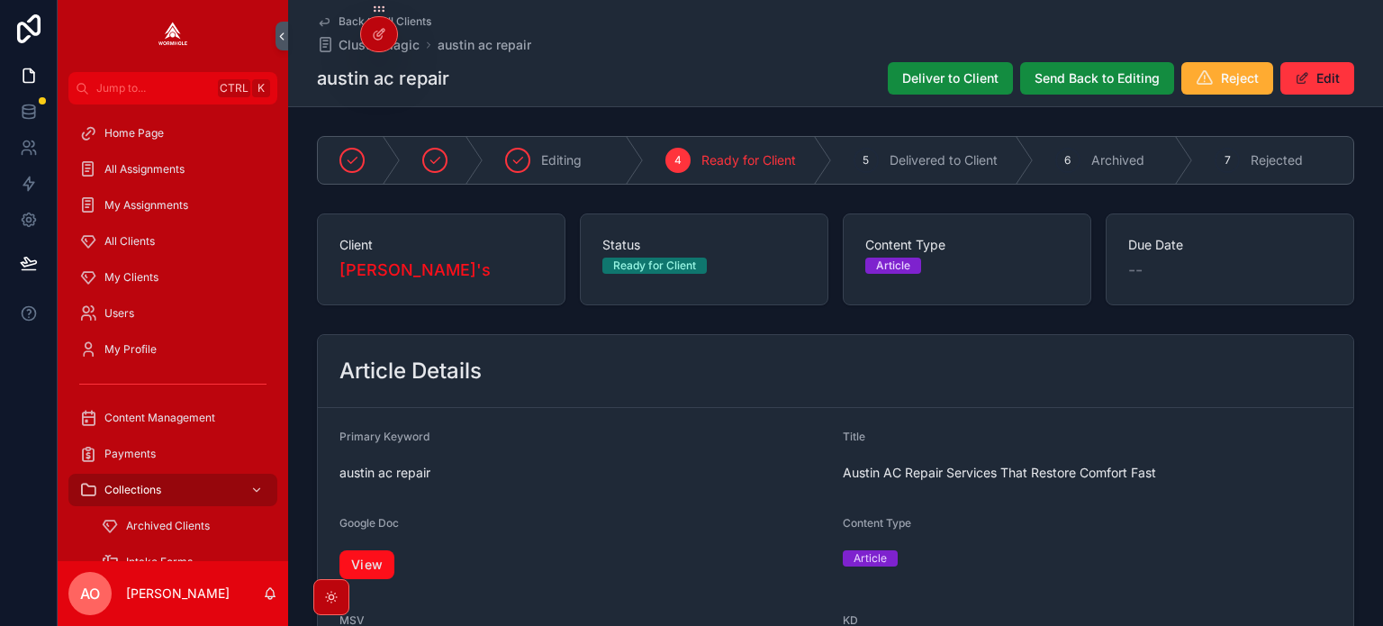
click at [373, 573] on link "View" at bounding box center [367, 564] width 55 height 29
